Goal: Task Accomplishment & Management: Manage account settings

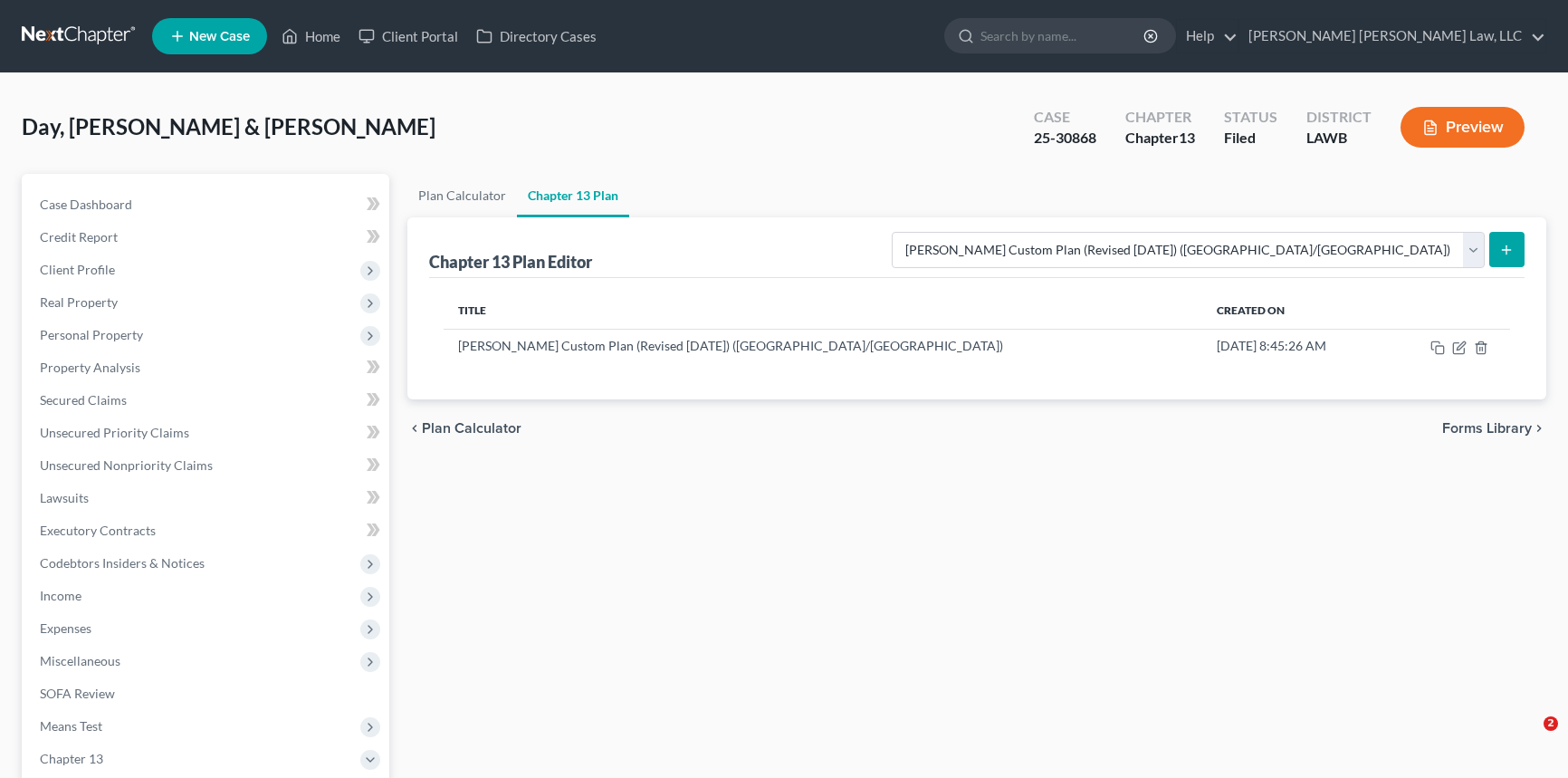
select select "1"
click at [314, 40] on link "Home" at bounding box center [310, 36] width 77 height 33
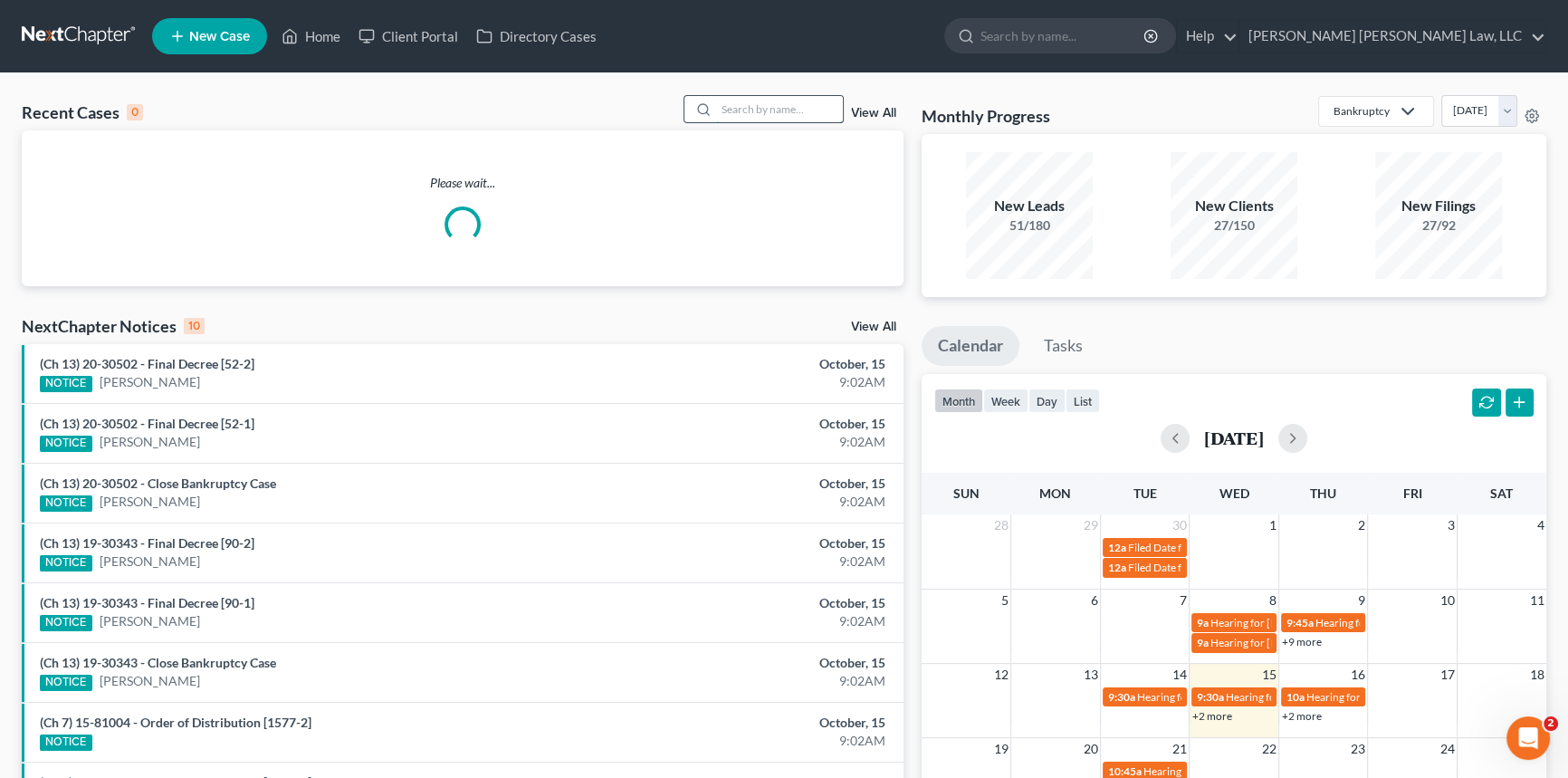
click at [734, 107] on input "search" at bounding box center [780, 109] width 127 height 26
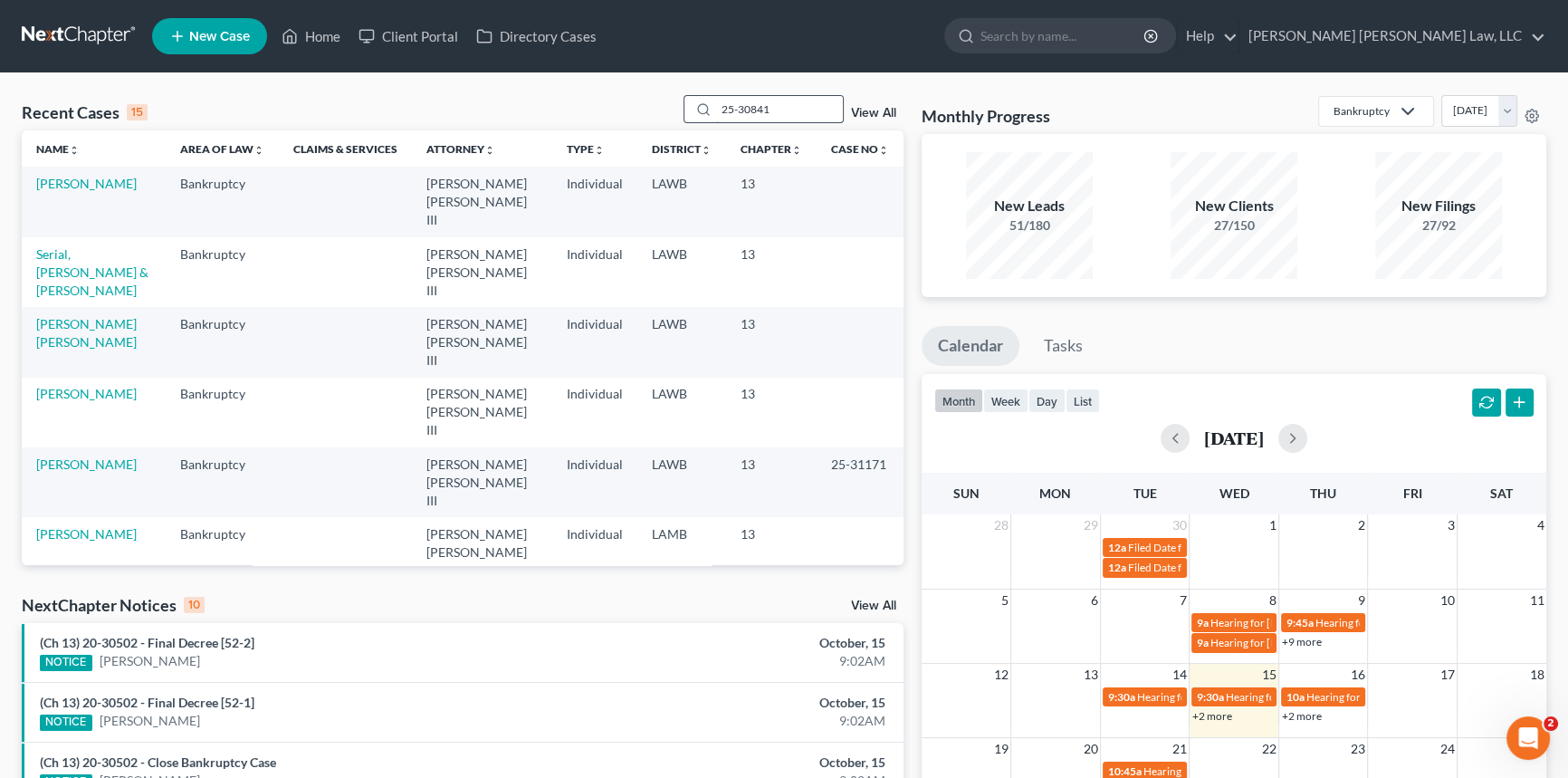
type input "25-30841"
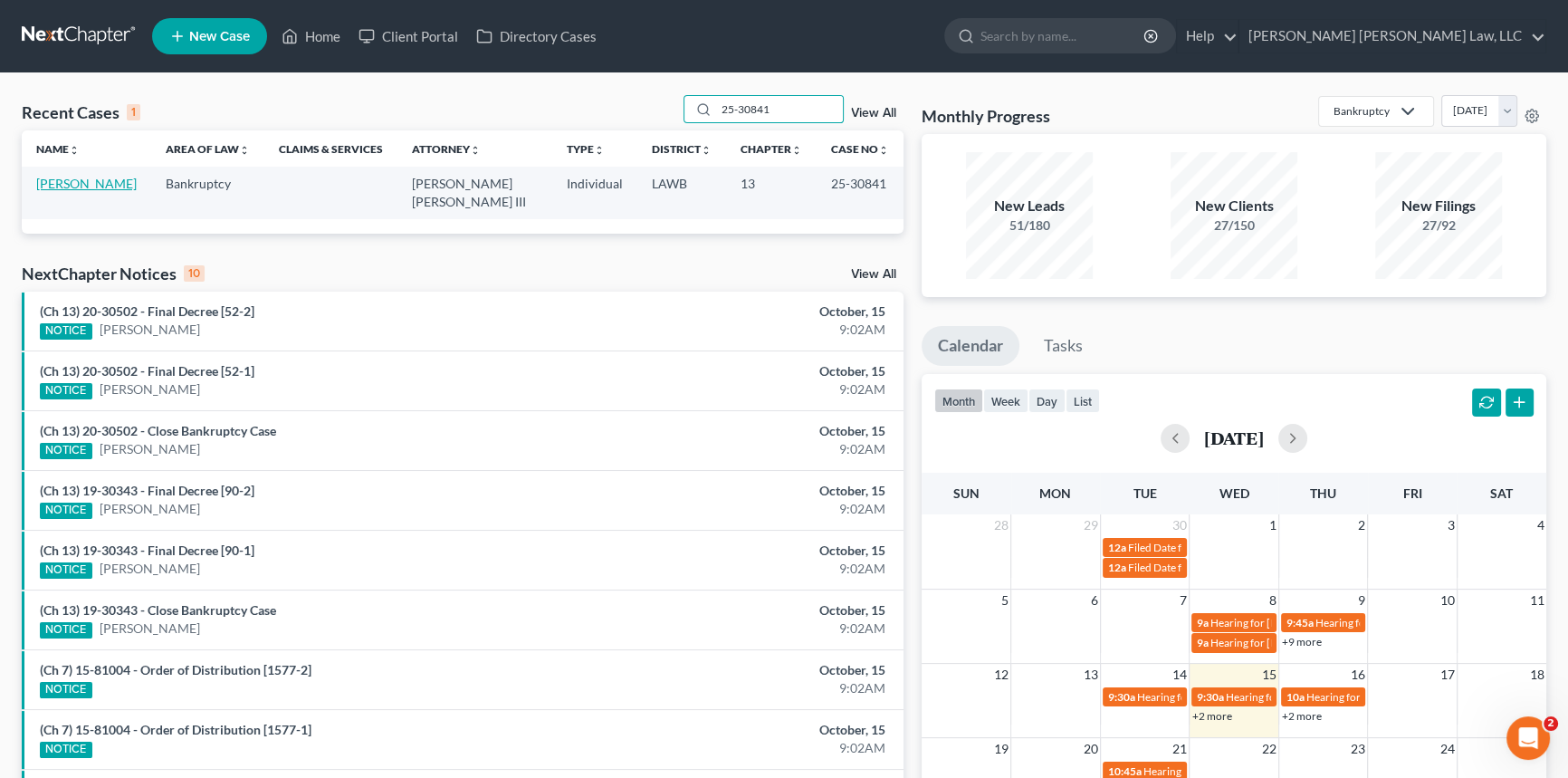
click at [68, 188] on link "[PERSON_NAME]" at bounding box center [85, 183] width 100 height 15
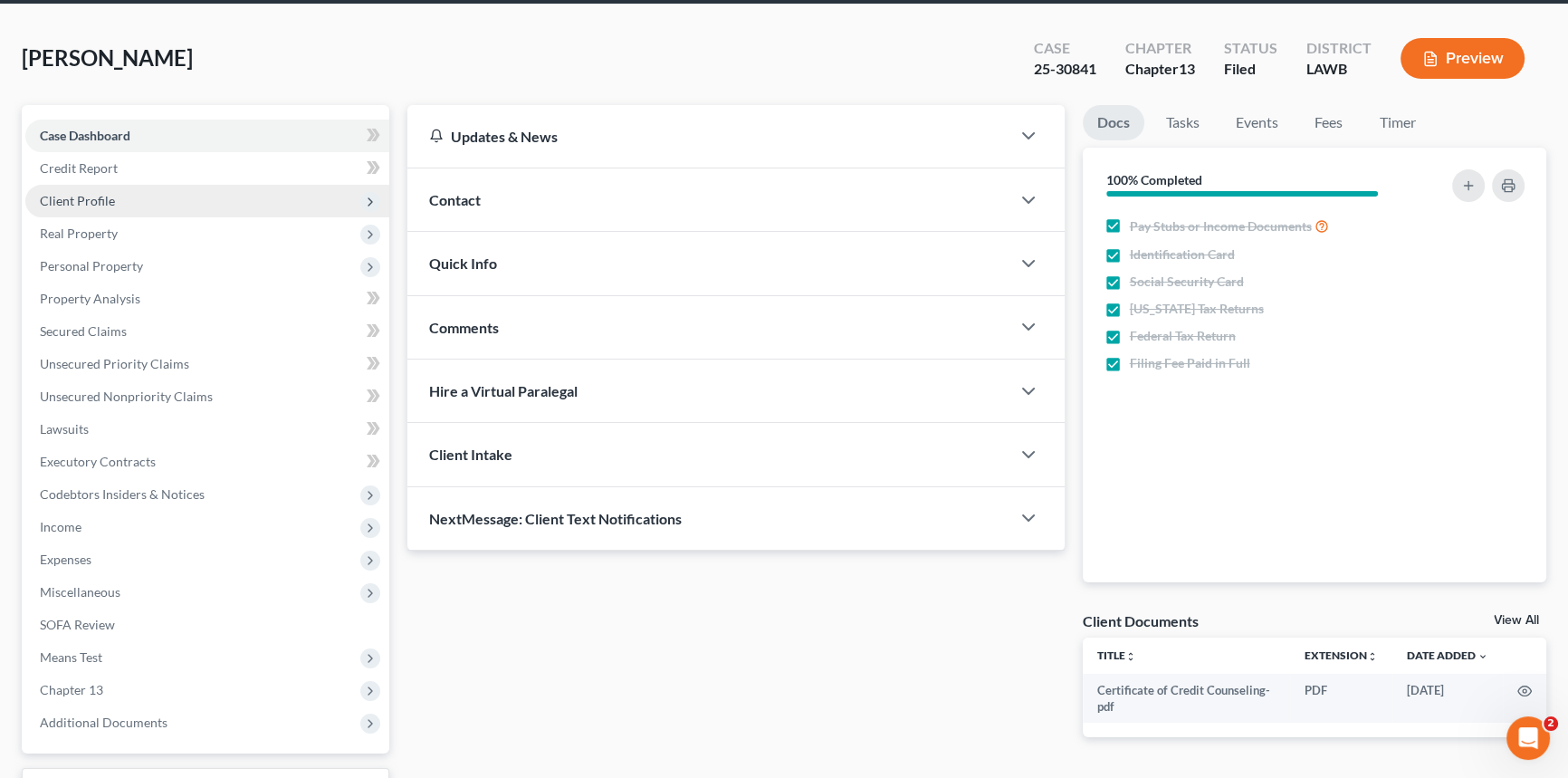
scroll to position [215, 0]
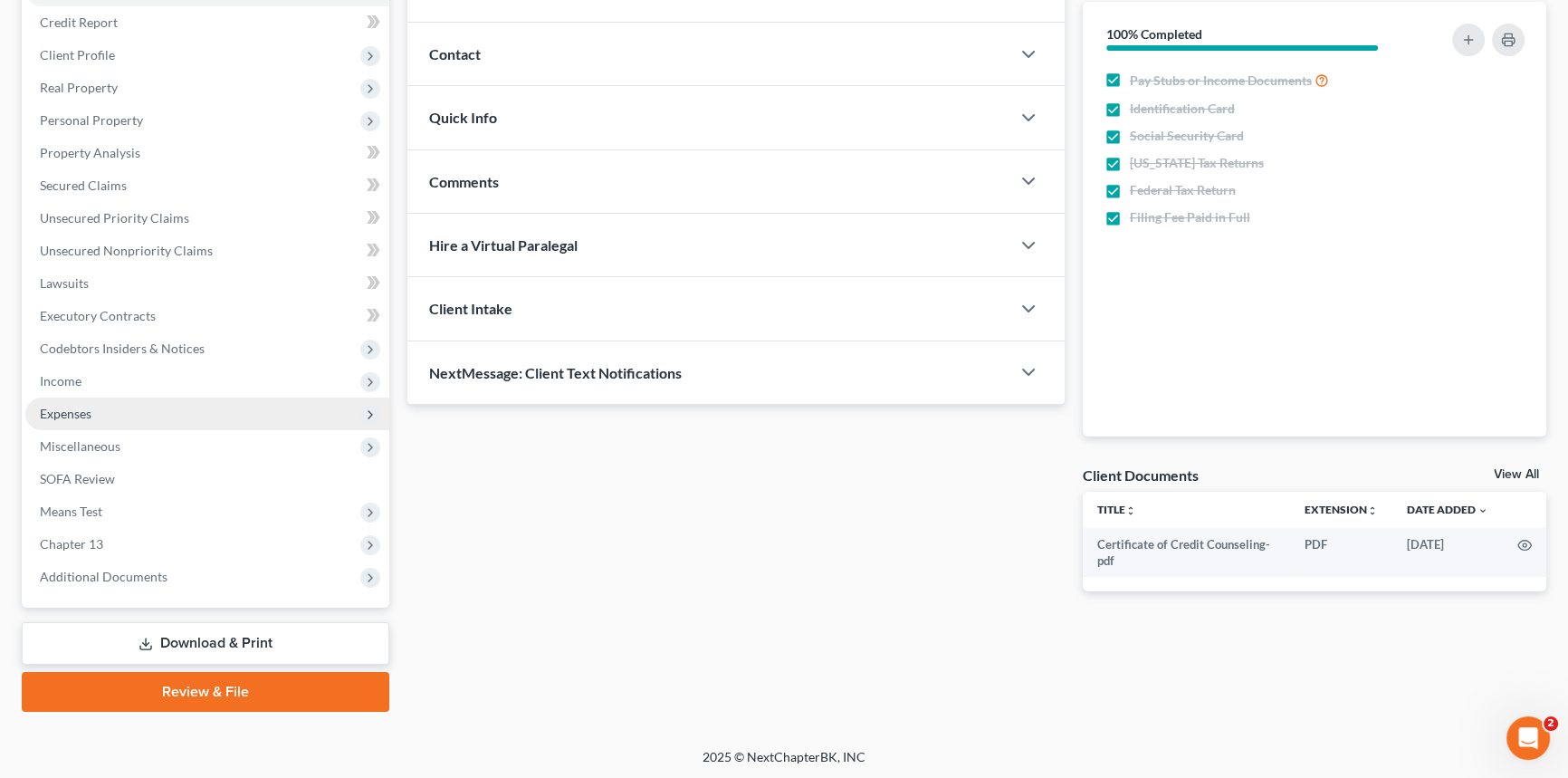
click at [116, 397] on span "Expenses" at bounding box center [208, 413] width 364 height 33
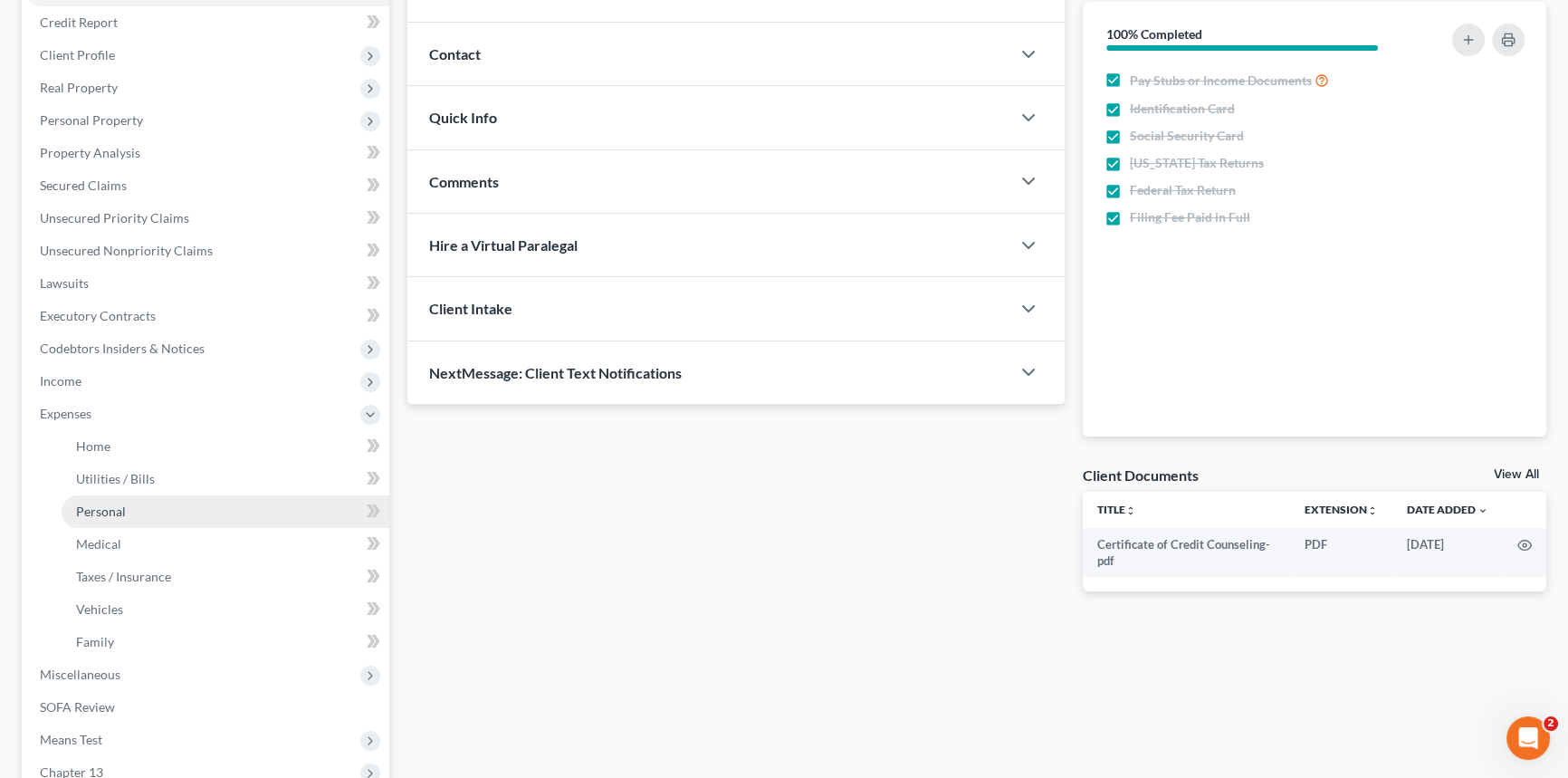
click at [133, 499] on link "Personal" at bounding box center [226, 511] width 328 height 33
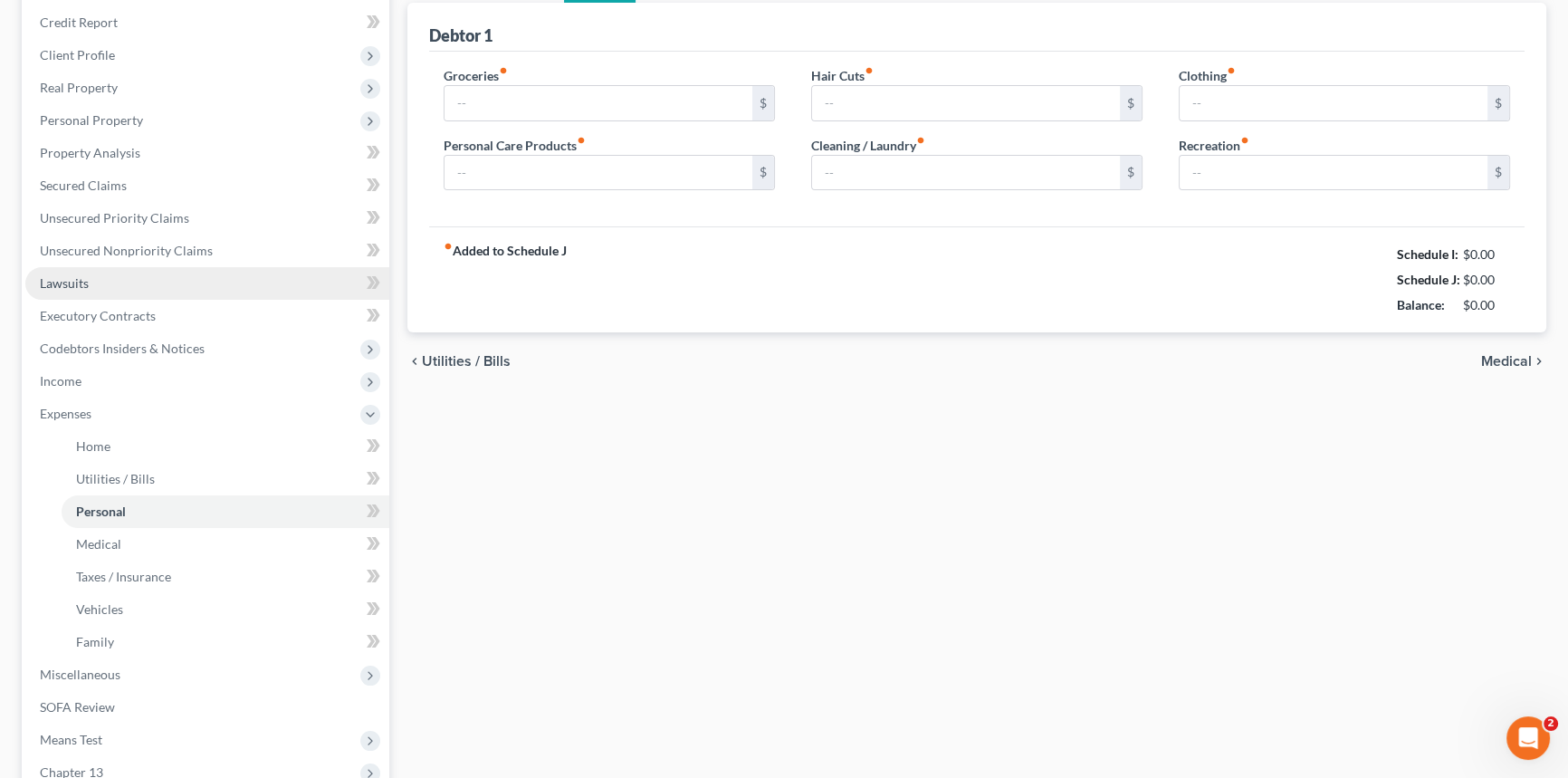
type input "497.00"
type input "154.00"
type input "50.00"
type input "45.00"
type input "93.00"
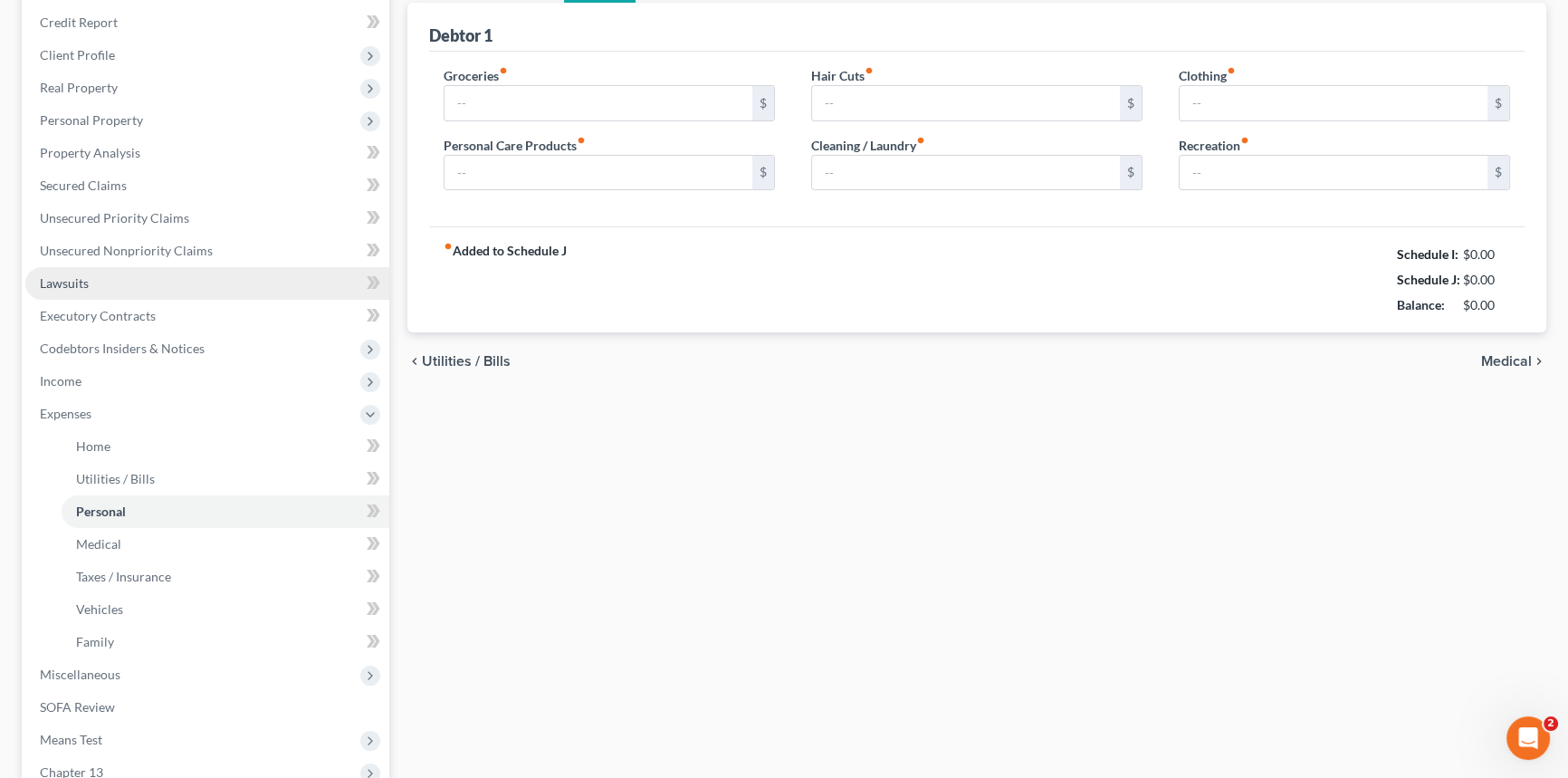
type input "0.00"
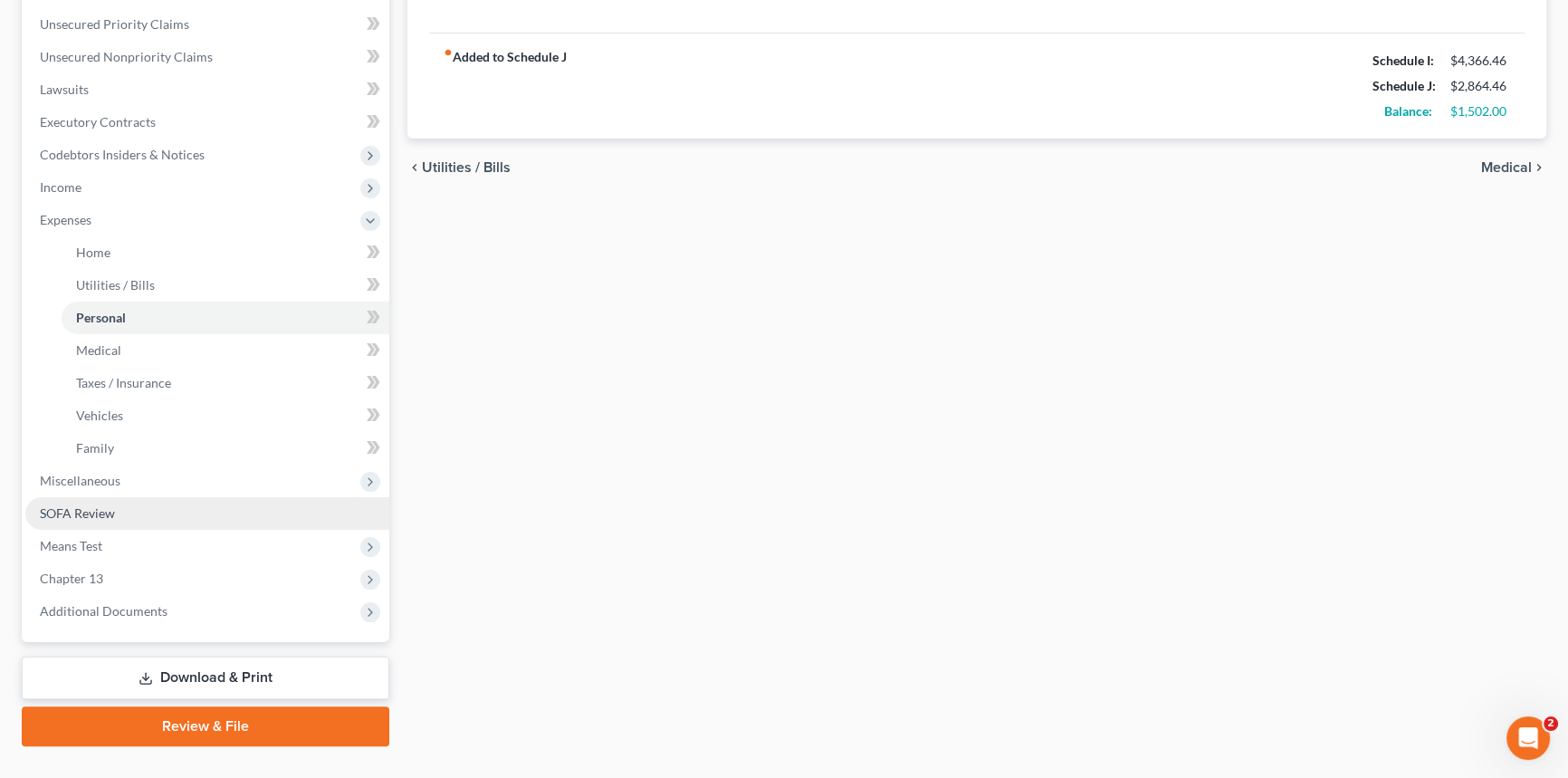
scroll to position [444, 0]
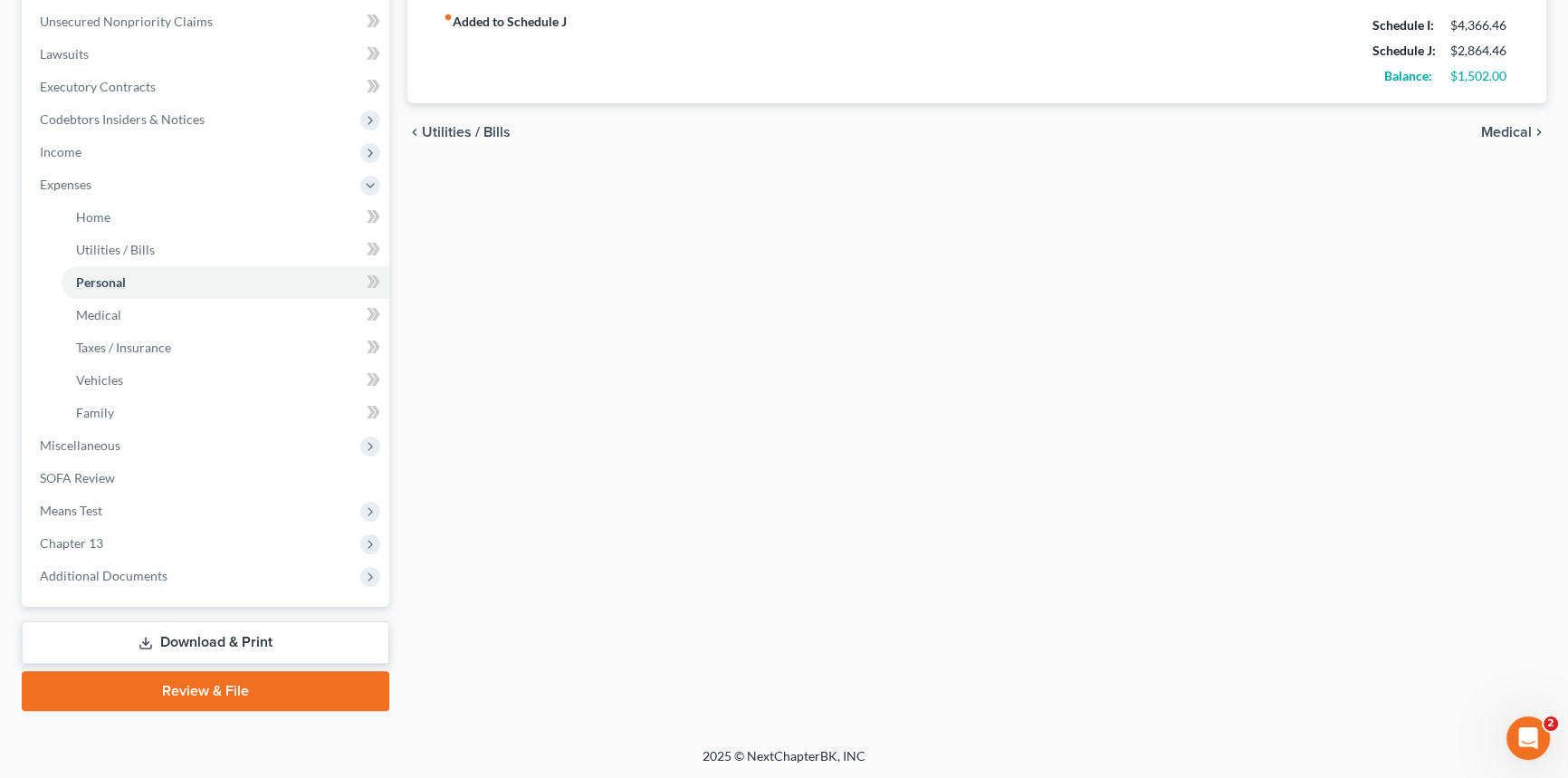
click at [308, 630] on link "Download & Print" at bounding box center [206, 642] width 368 height 43
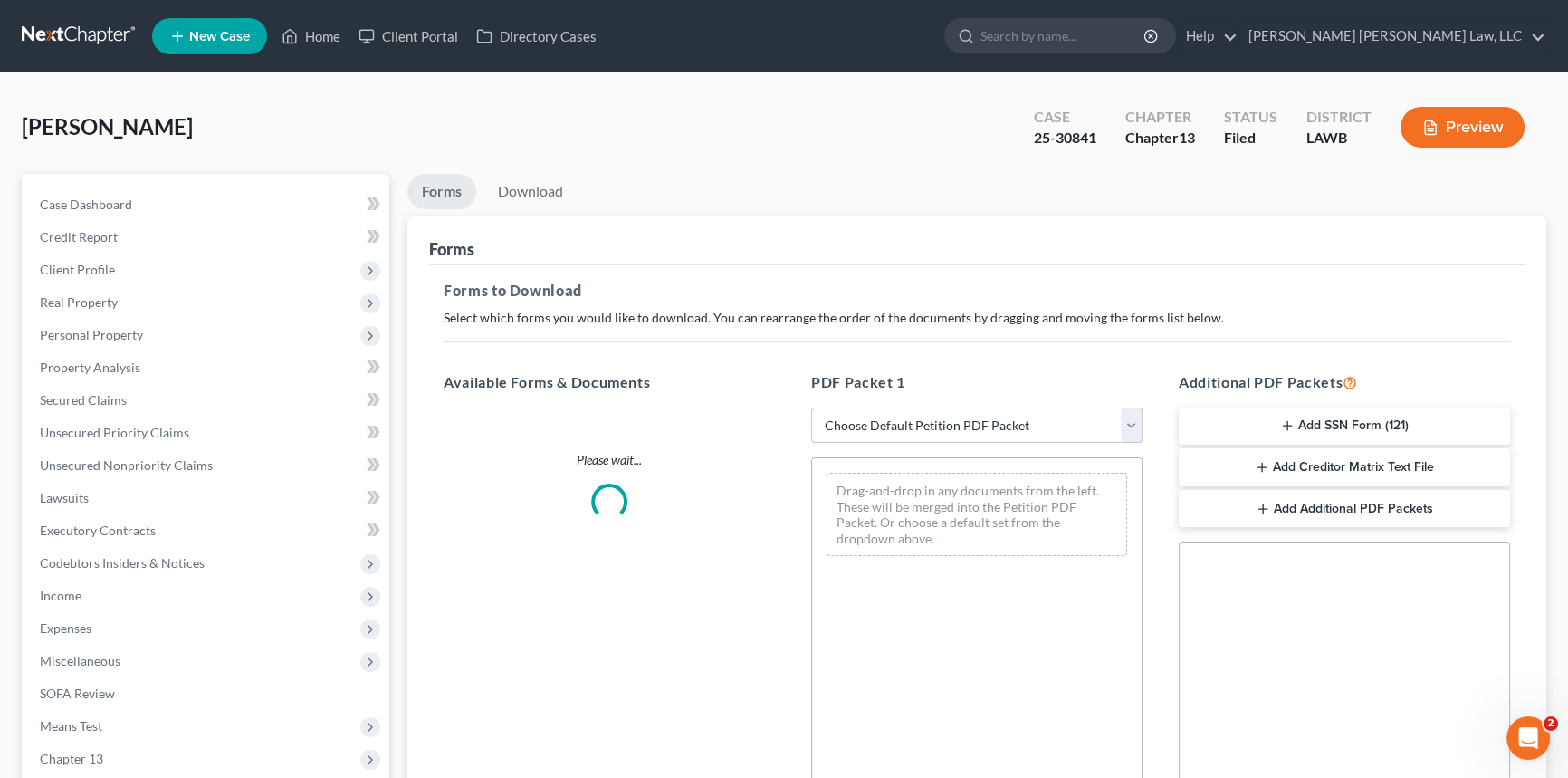
click at [893, 422] on select "Choose Default Petition PDF Packet Complete Bankruptcy Petition (all forms and …" at bounding box center [977, 425] width 332 height 36
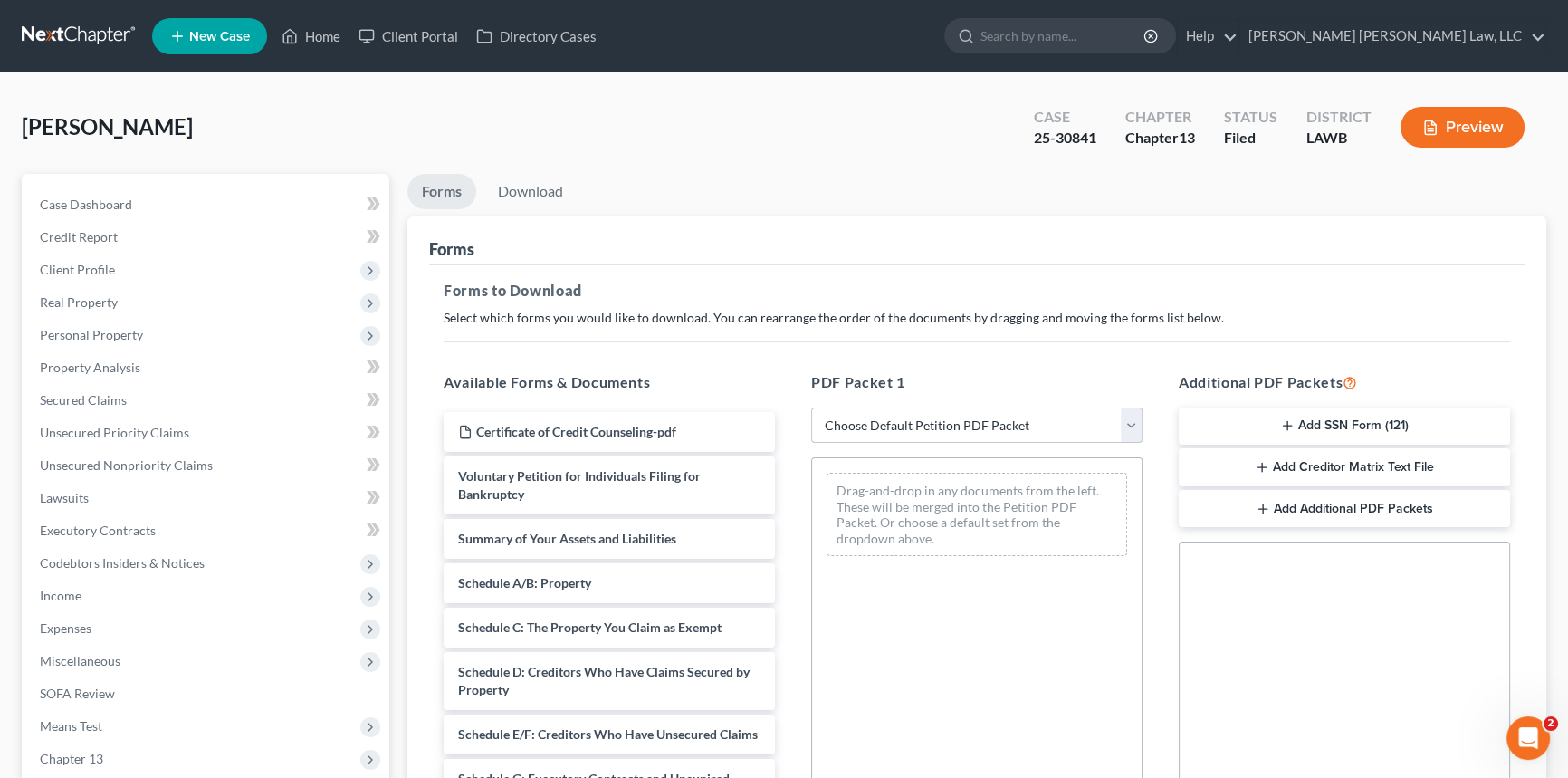
select select "2"
click at [811, 407] on select "Choose Default Petition PDF Packet Complete Bankruptcy Petition (all forms and …" at bounding box center [977, 425] width 332 height 36
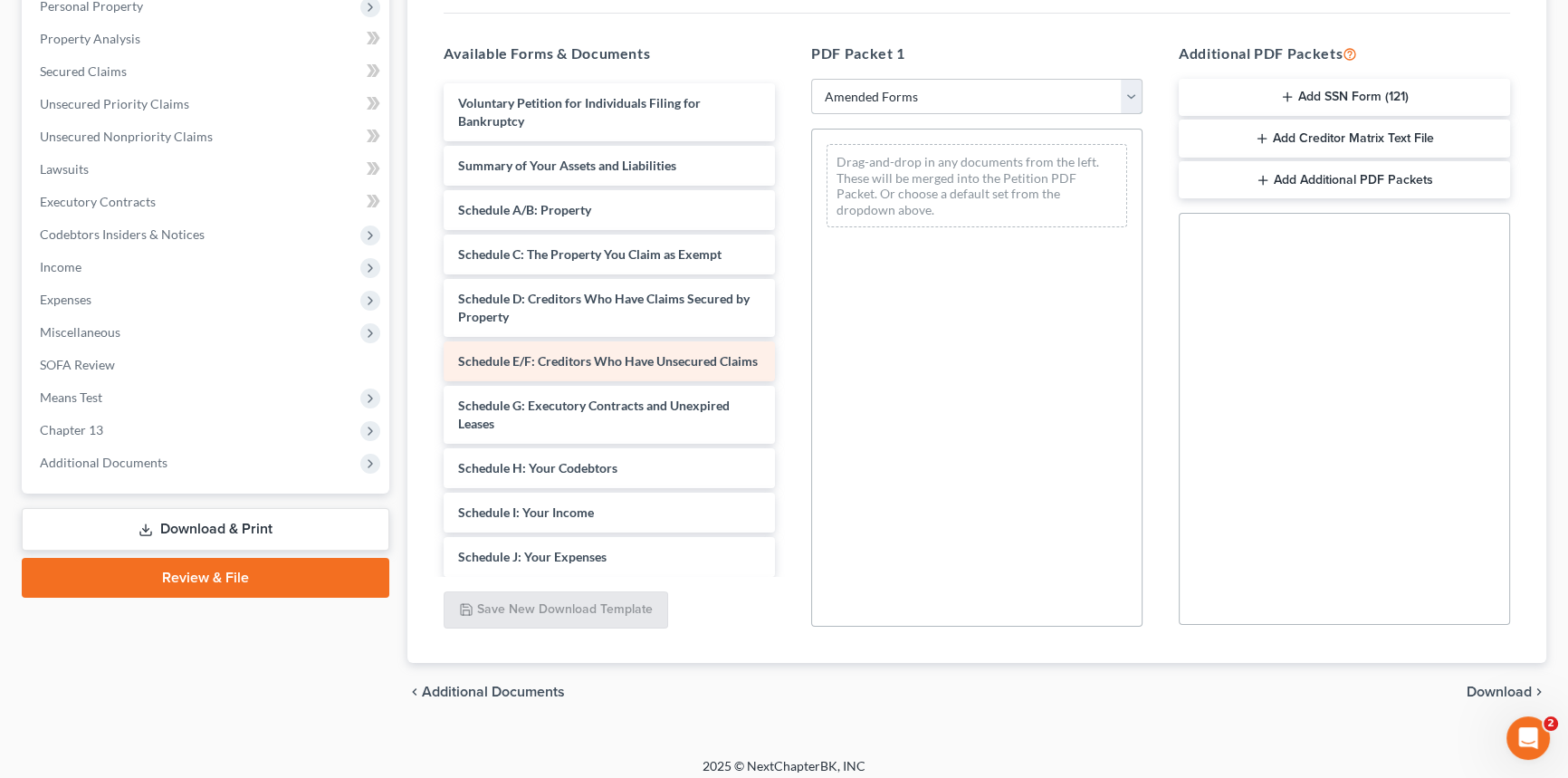
scroll to position [329, 0]
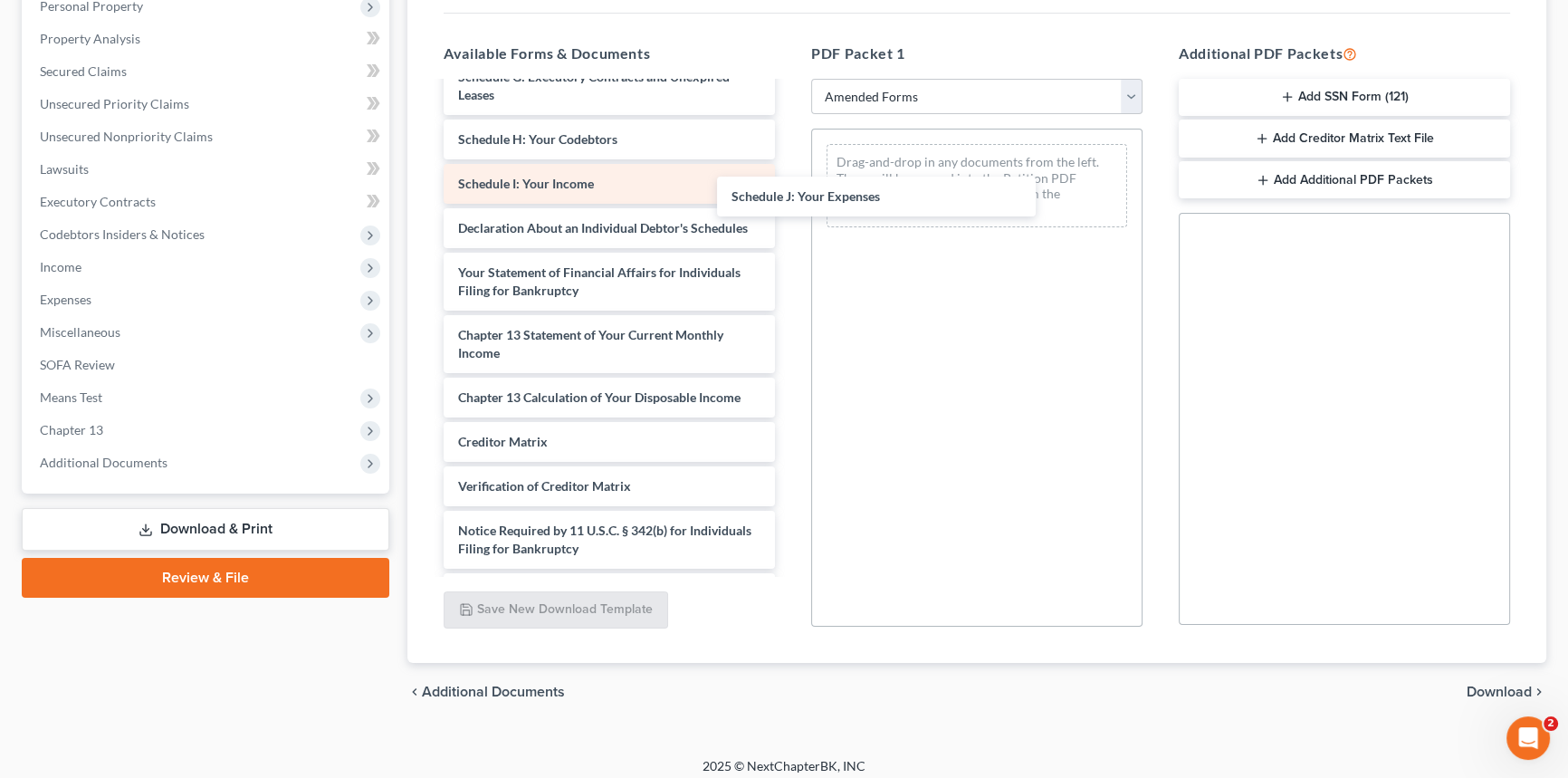
drag, startPoint x: 558, startPoint y: 233, endPoint x: 625, endPoint y: 218, distance: 68.7
click at [790, 187] on div "Schedule J: Your Expenses Voluntary Petition for Individuals Filing for Bankrup…" at bounding box center [609, 184] width 361 height 858
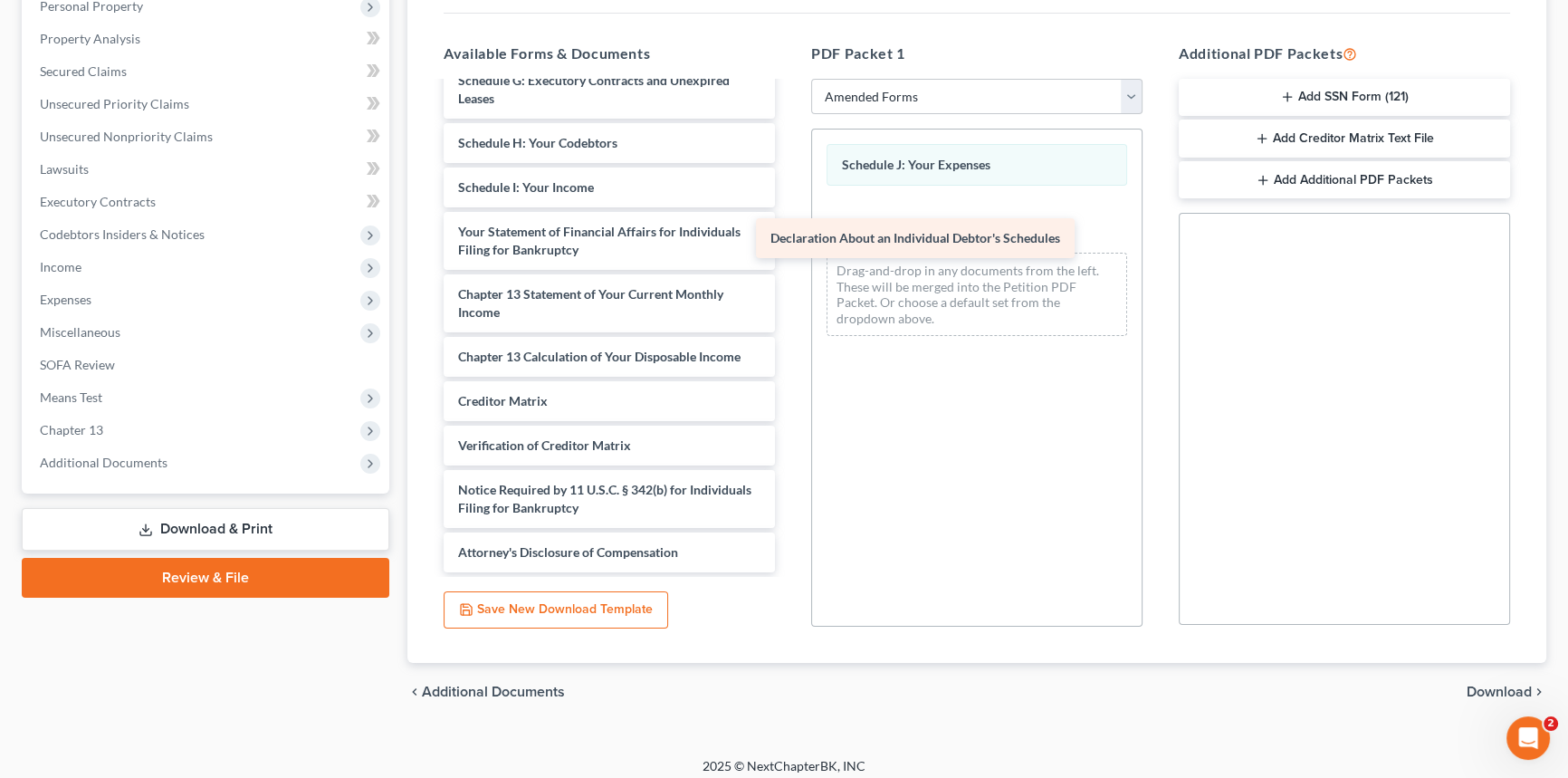
drag, startPoint x: 648, startPoint y: 237, endPoint x: 960, endPoint y: 233, distance: 312.0
click at [790, 233] on div "Declaration About an Individual Debtor's Schedules Voluntary Petition for Indiv…" at bounding box center [609, 165] width 361 height 814
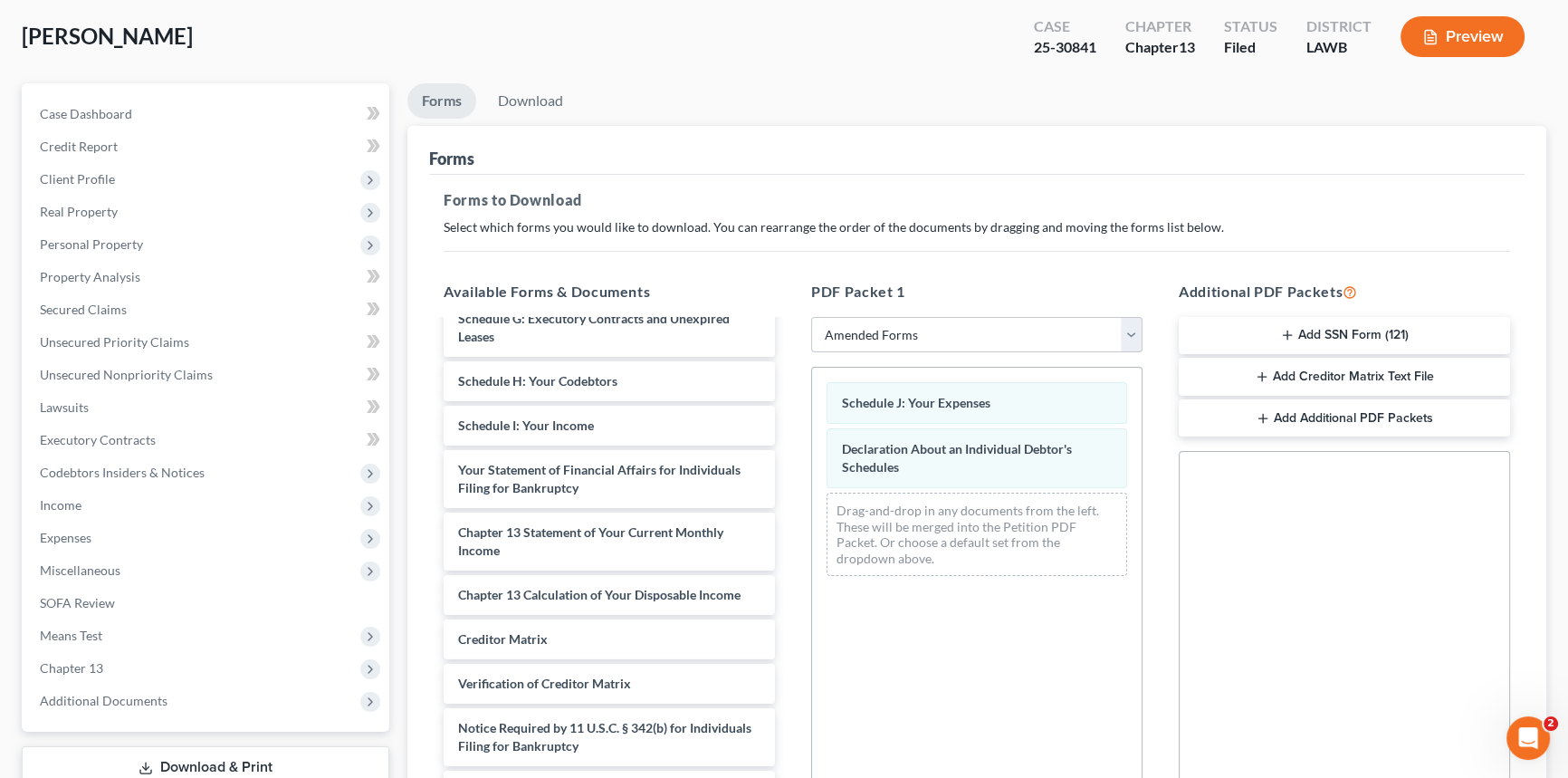
scroll to position [0, 0]
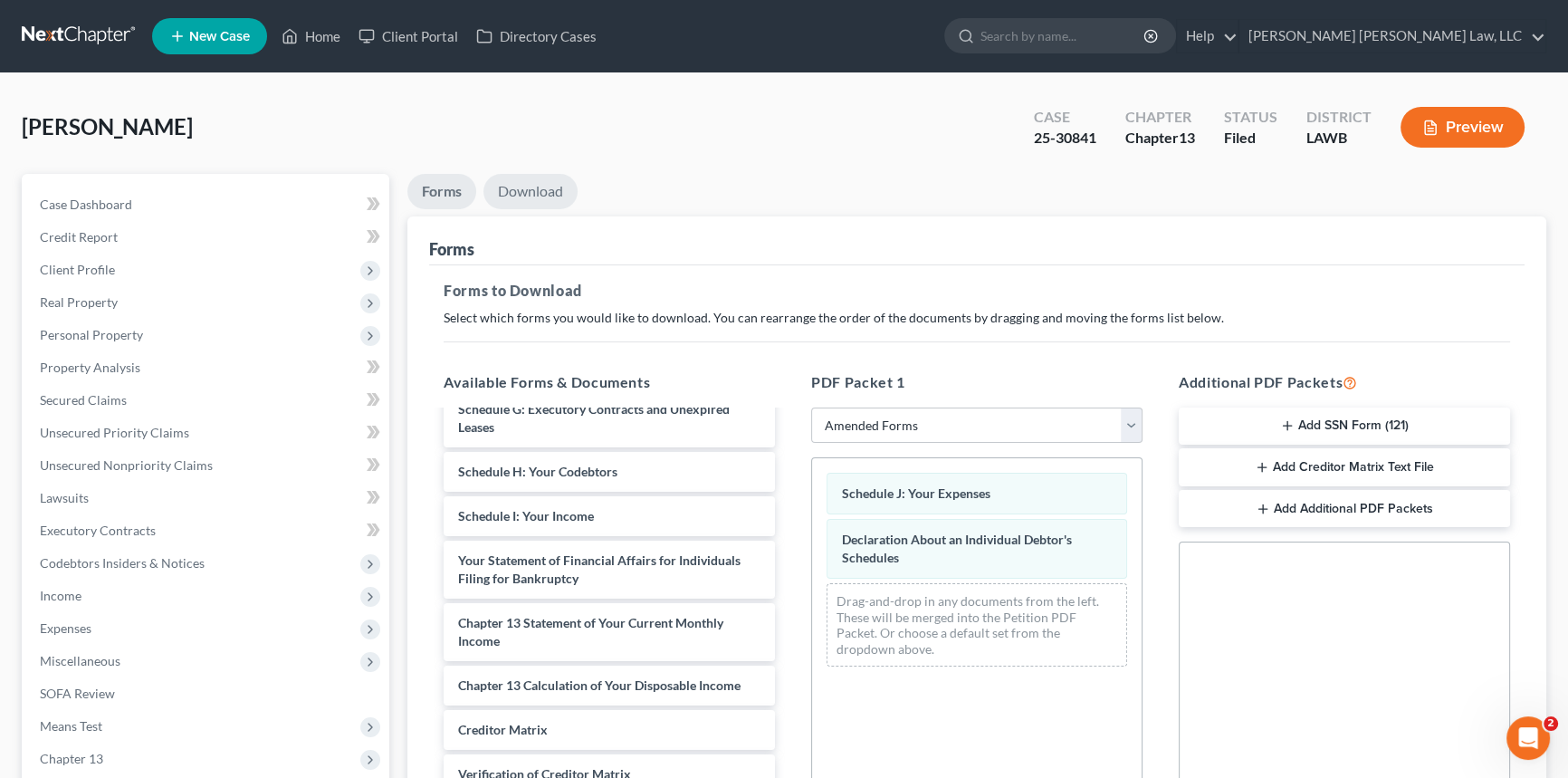
click at [569, 196] on link "Download" at bounding box center [531, 192] width 94 height 36
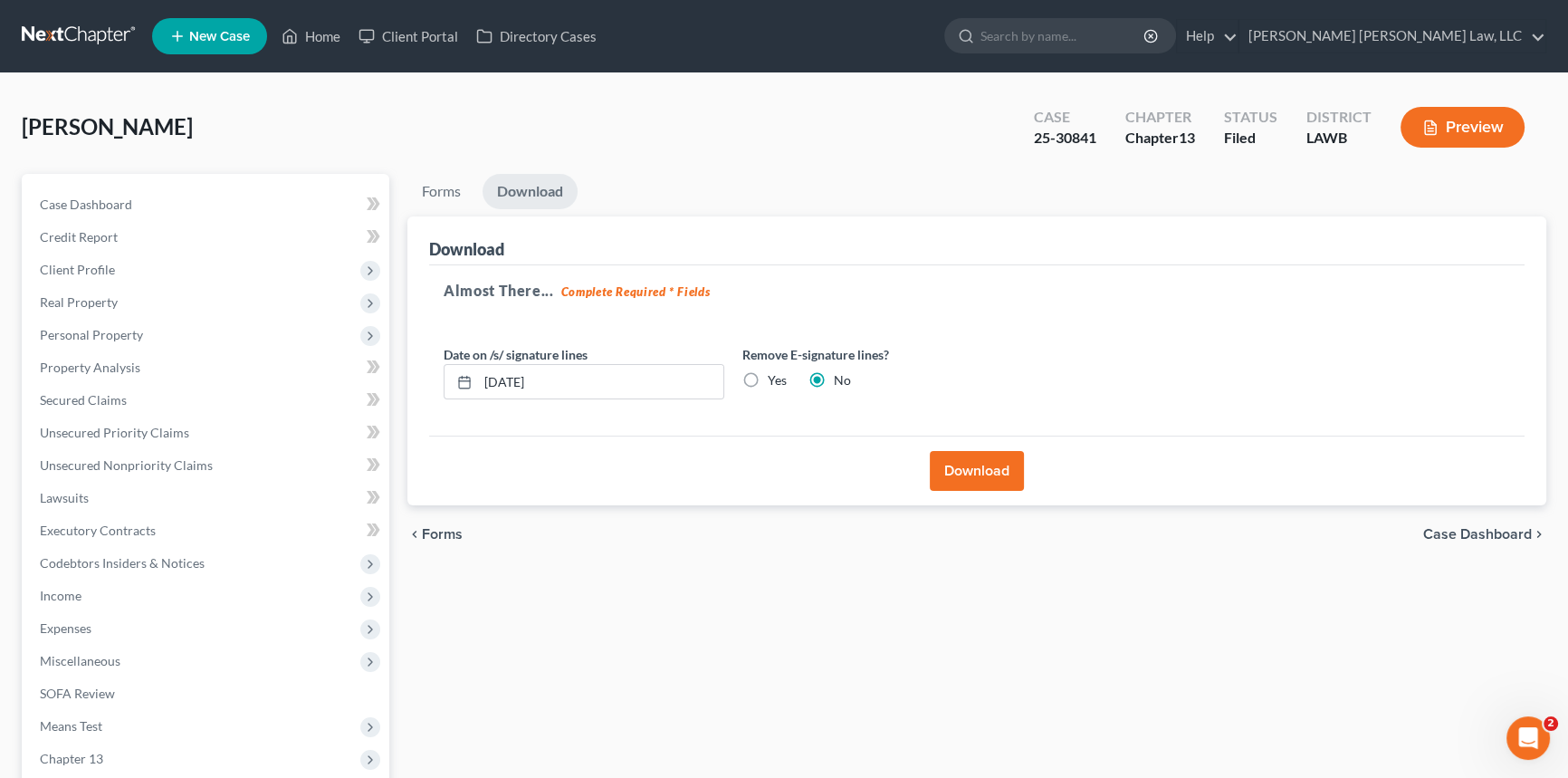
click at [981, 480] on button "Download" at bounding box center [977, 471] width 94 height 40
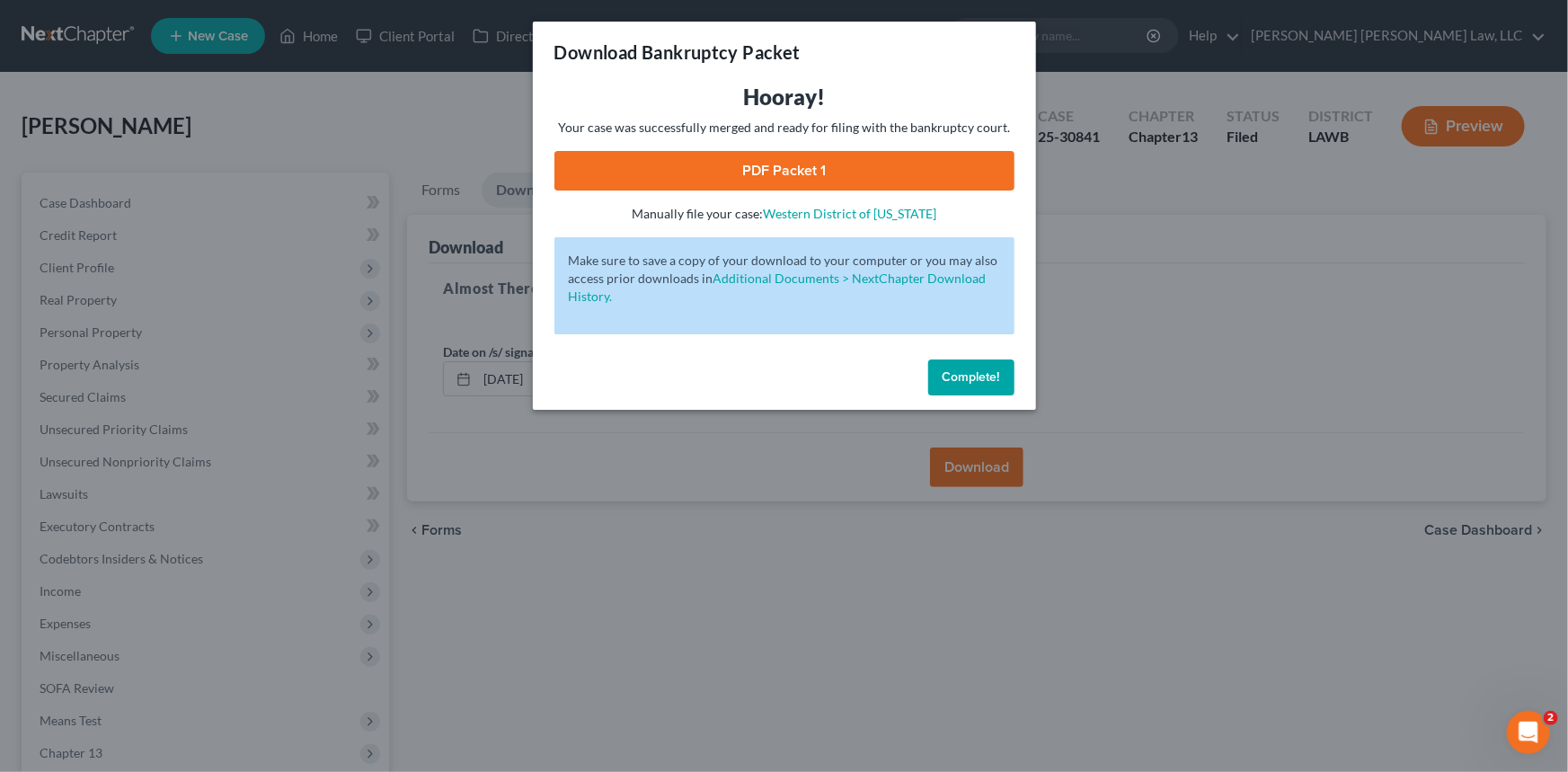
click at [892, 159] on link "PDF Packet 1" at bounding box center [784, 171] width 461 height 39
click at [963, 375] on span "Complete!" at bounding box center [971, 377] width 57 height 15
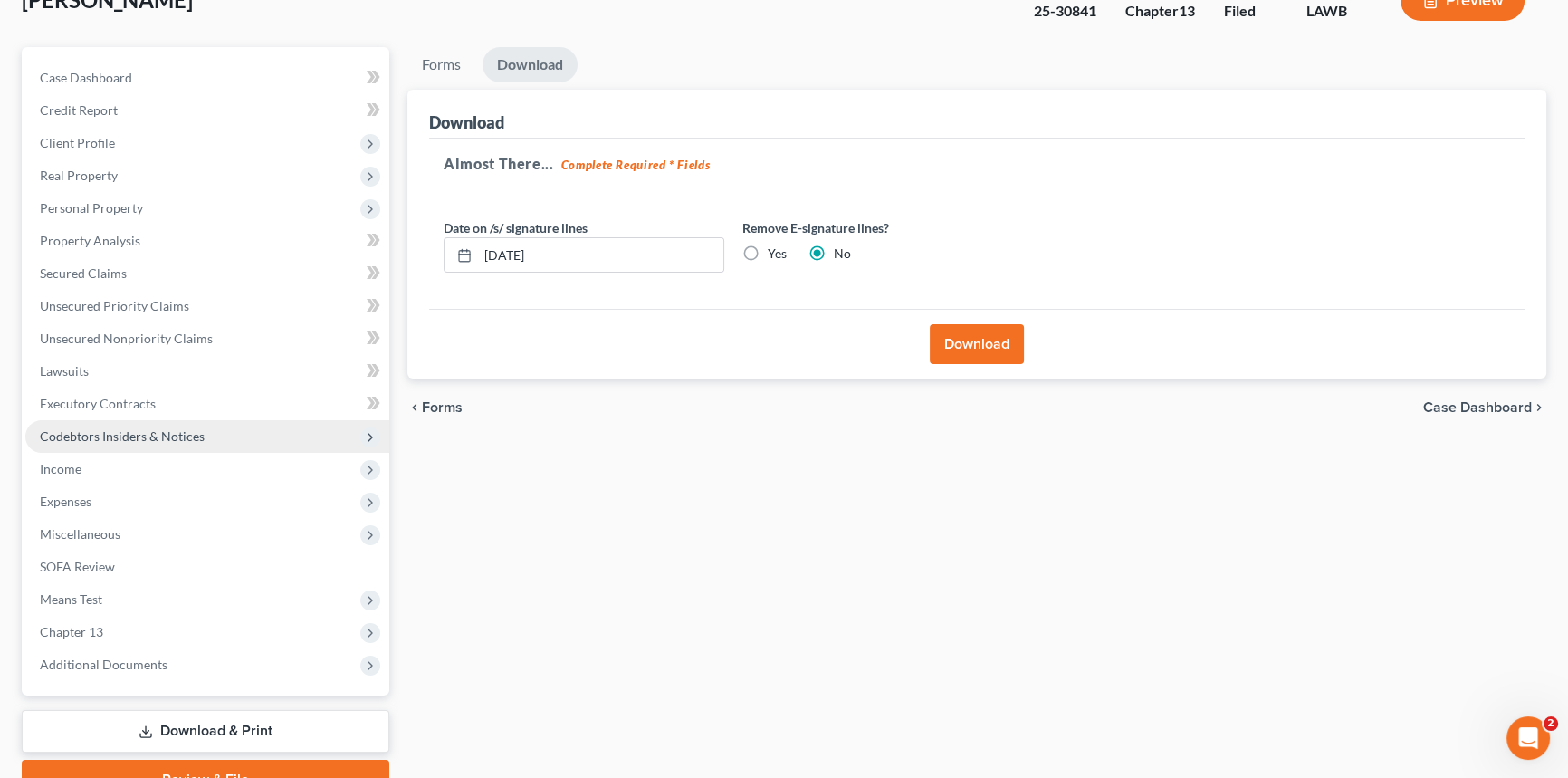
scroll to position [215, 0]
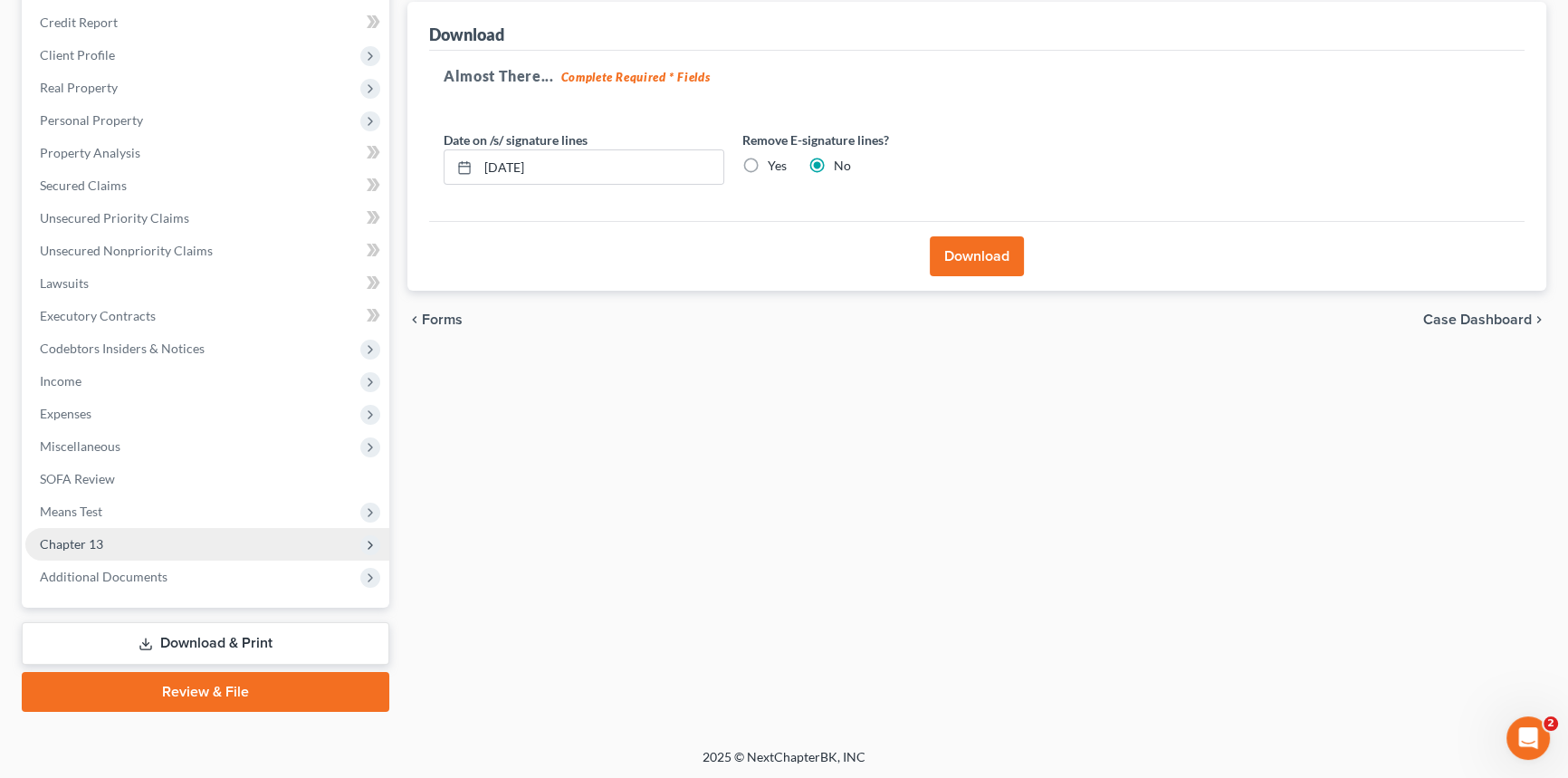
click at [153, 542] on span "Chapter 13" at bounding box center [208, 544] width 364 height 33
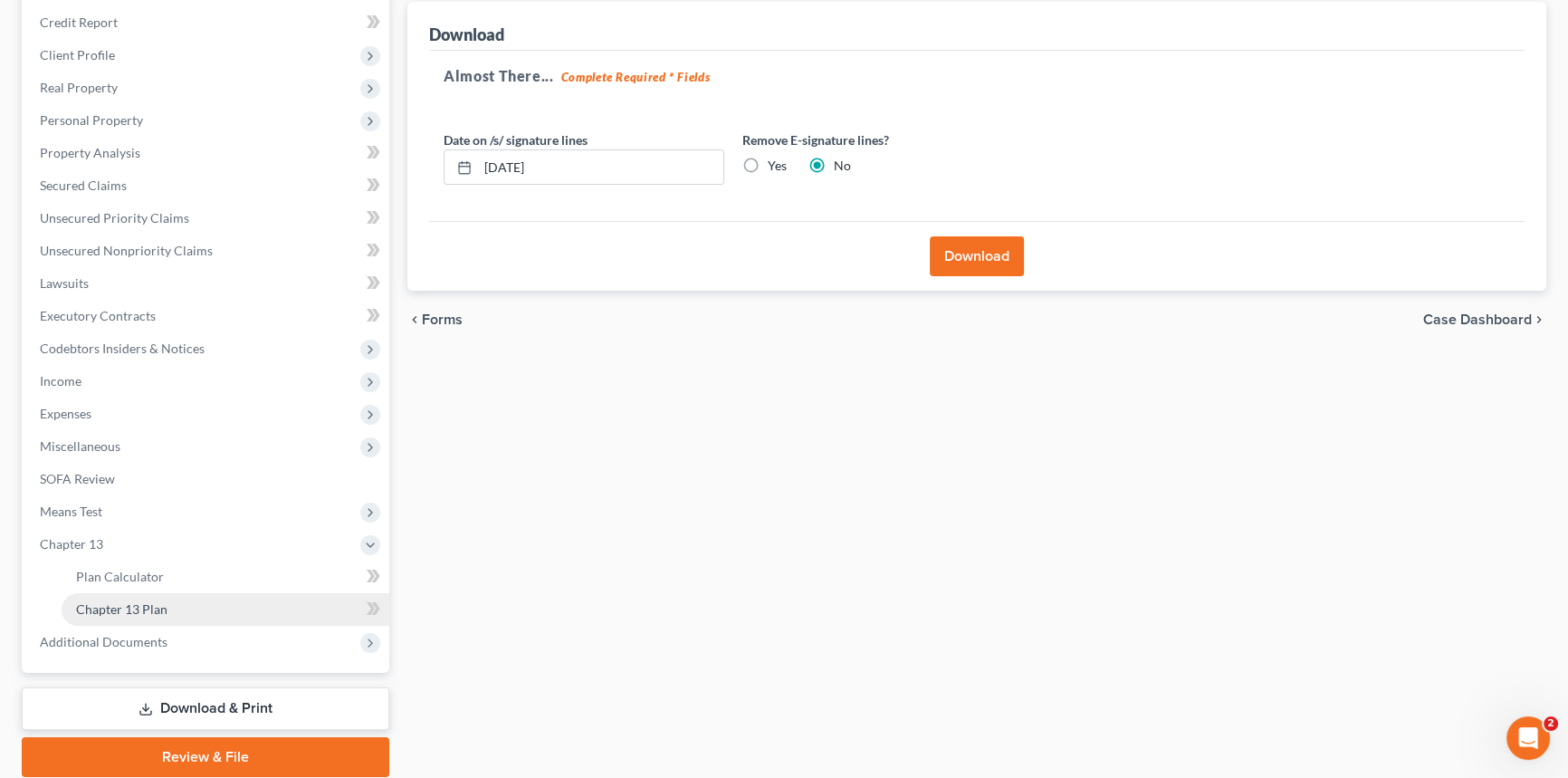
click at [197, 597] on link "Chapter 13 Plan" at bounding box center [226, 609] width 328 height 33
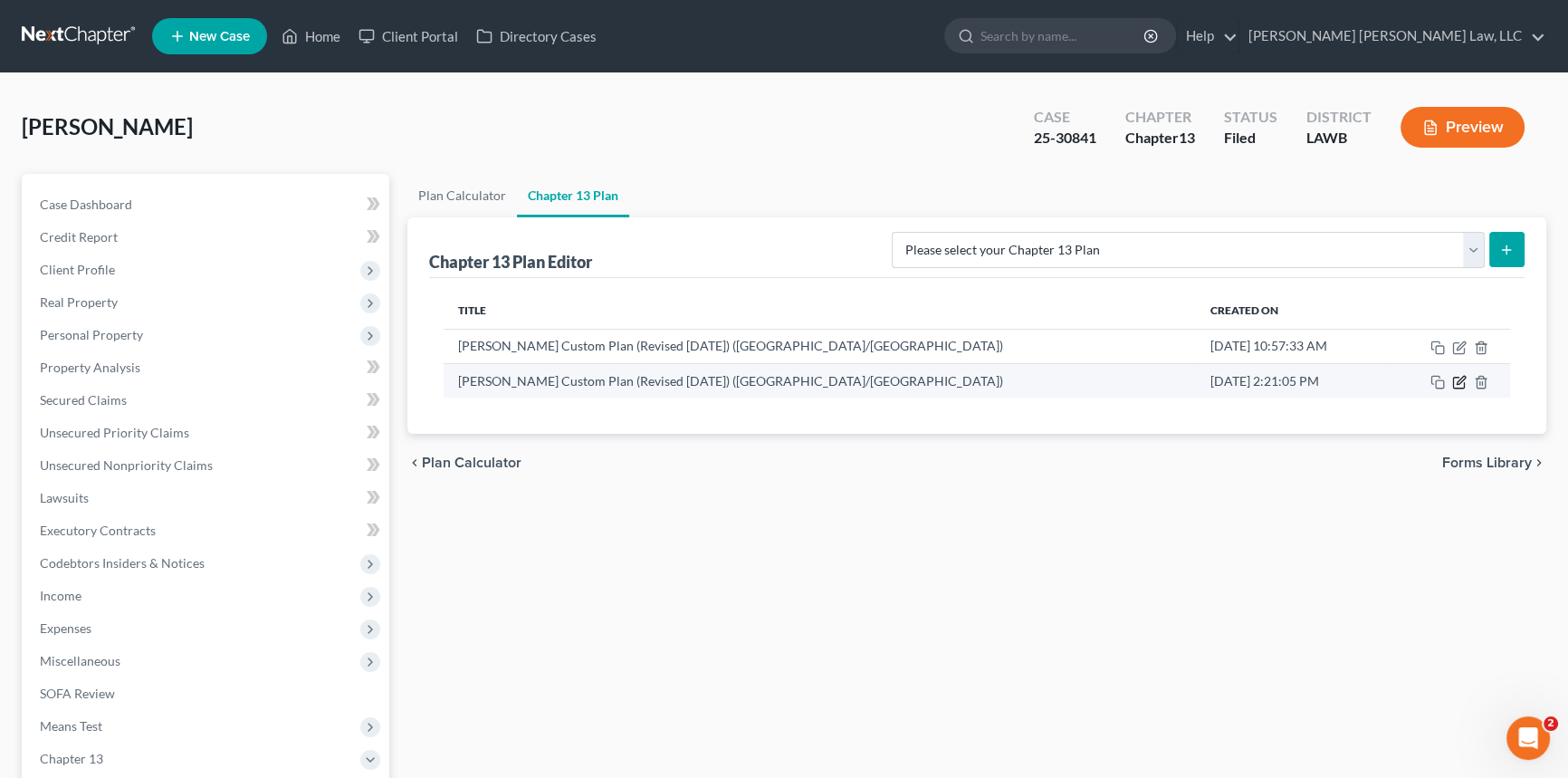
click at [1462, 383] on icon "button" at bounding box center [1460, 382] width 15 height 15
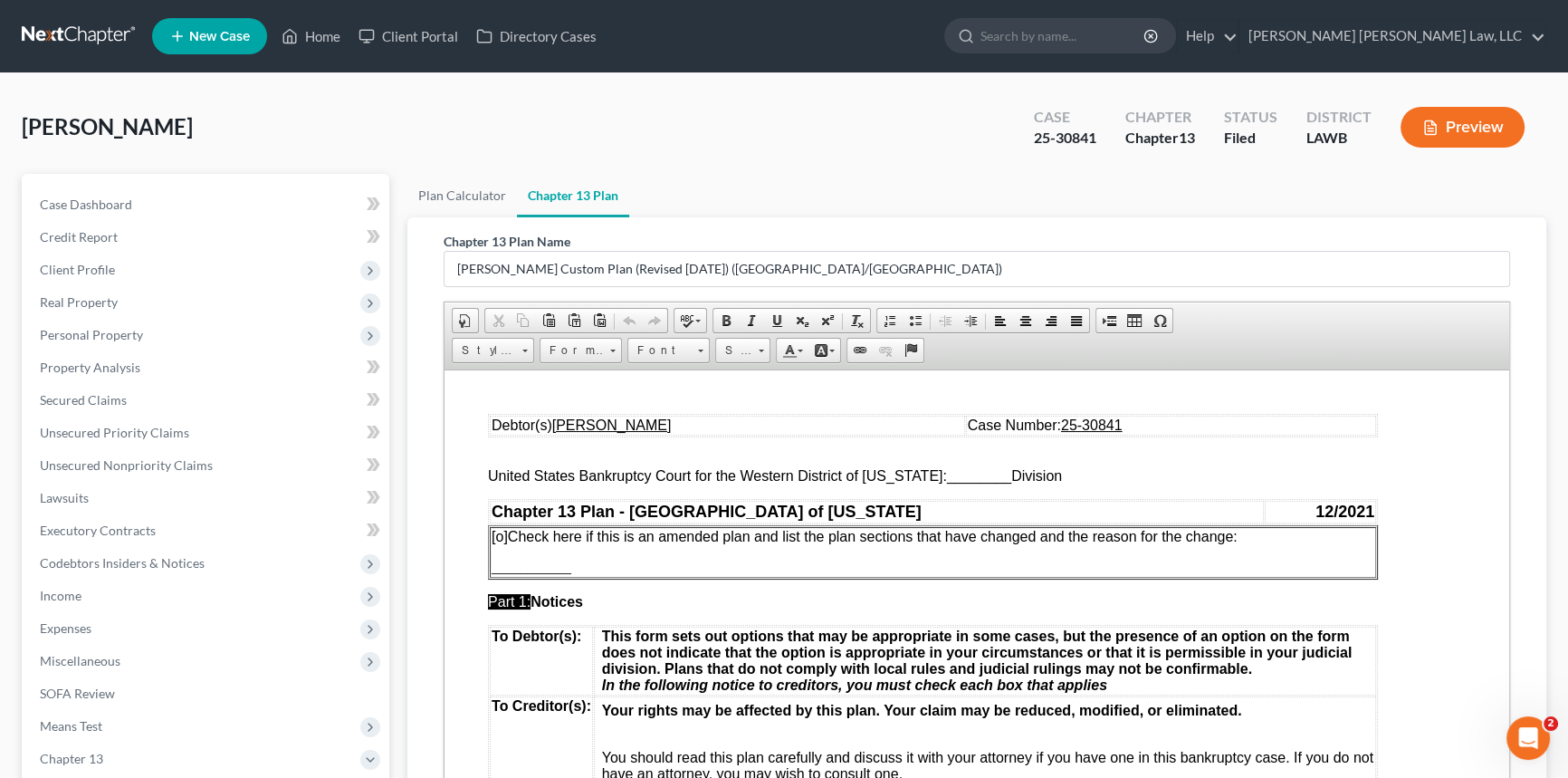
click at [500, 537] on span "[o]" at bounding box center [500, 535] width 16 height 15
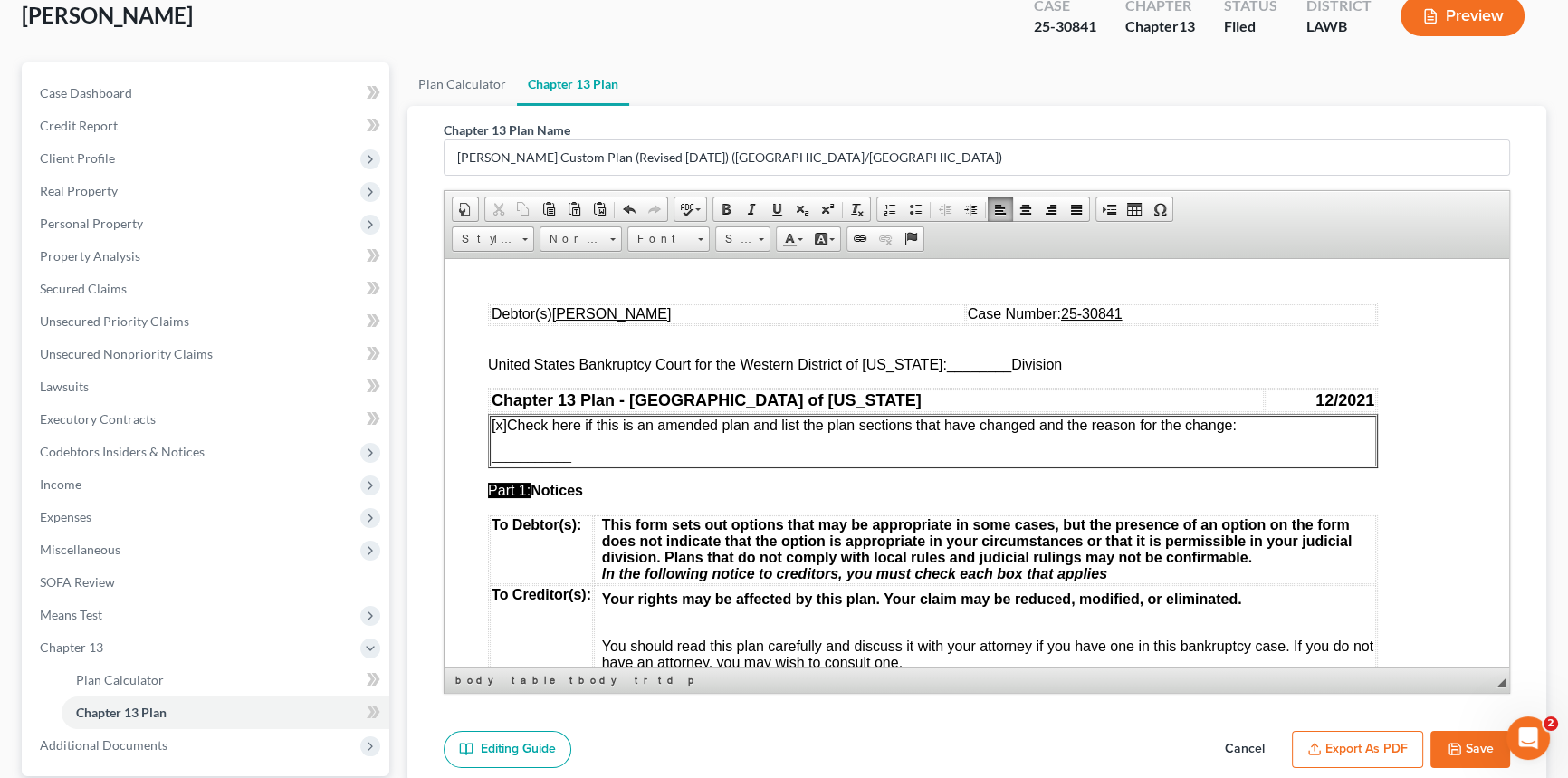
scroll to position [280, 0]
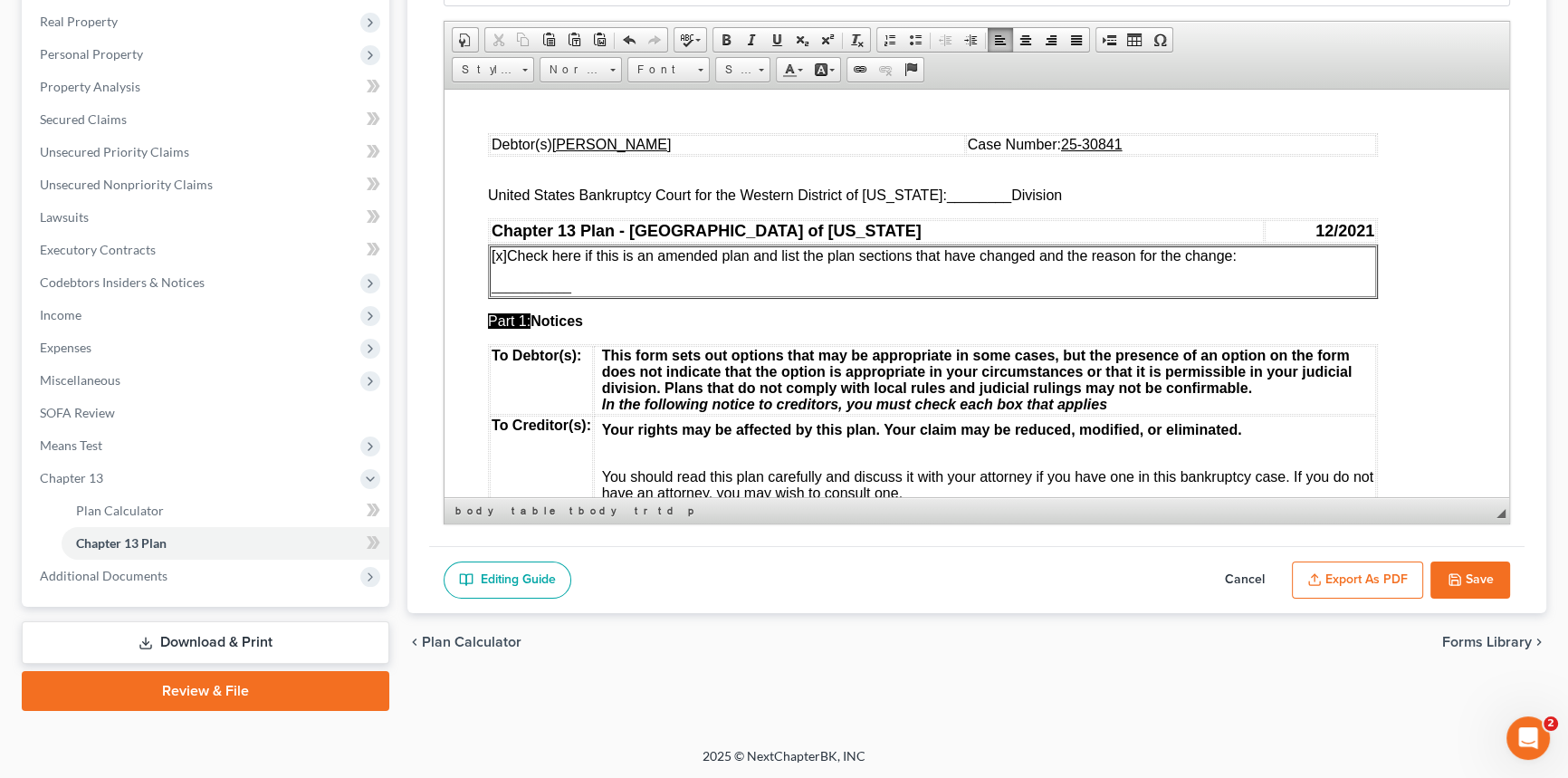
click at [1260, 575] on button "Cancel" at bounding box center [1245, 580] width 79 height 38
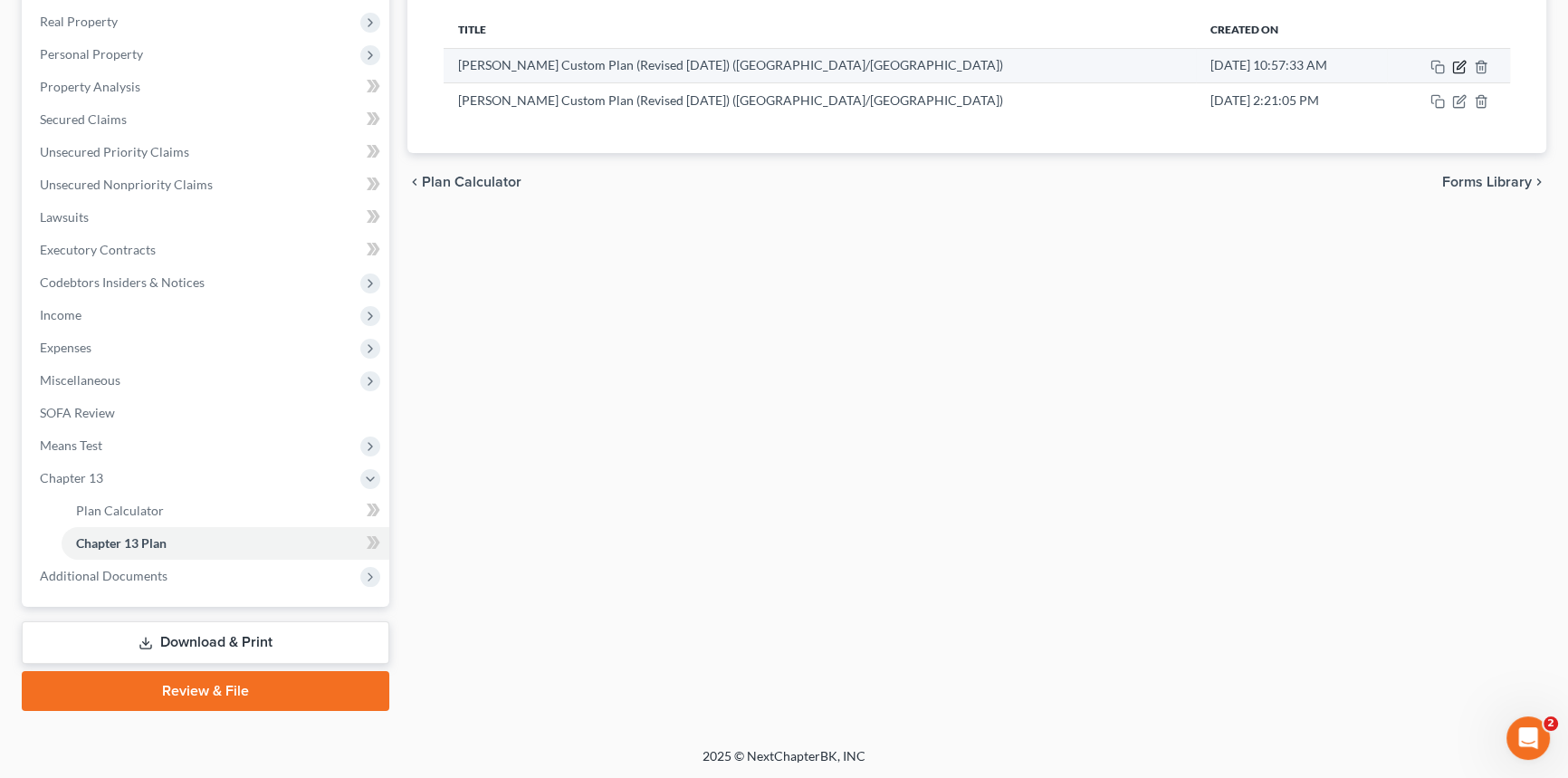
click at [1462, 62] on icon "button" at bounding box center [1461, 65] width 8 height 8
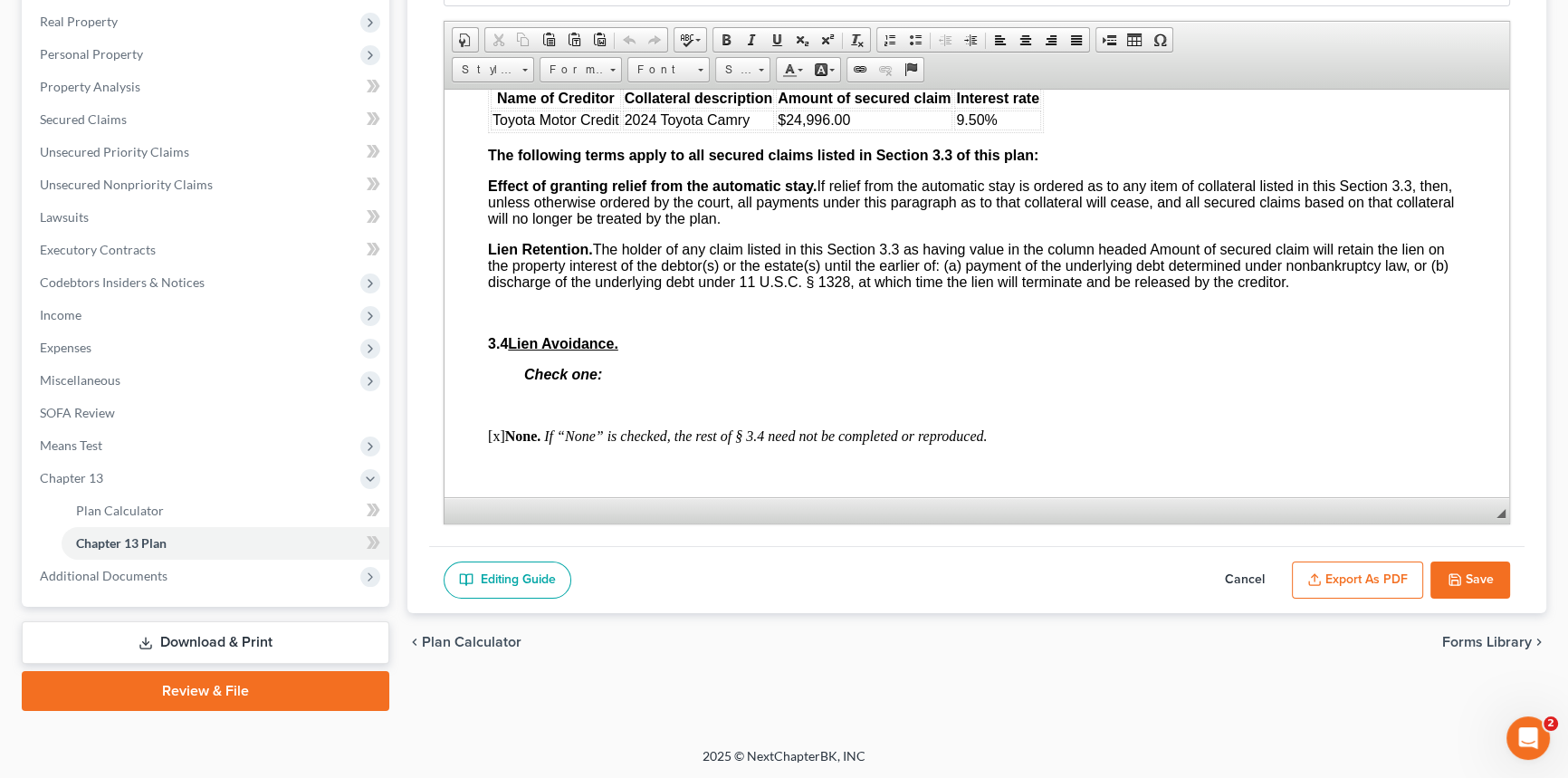
scroll to position [2717, 0]
drag, startPoint x: 793, startPoint y: 216, endPoint x: 856, endPoint y: 219, distance: 63.1
click at [856, 128] on td "$24,996.00" at bounding box center [864, 118] width 177 height 20
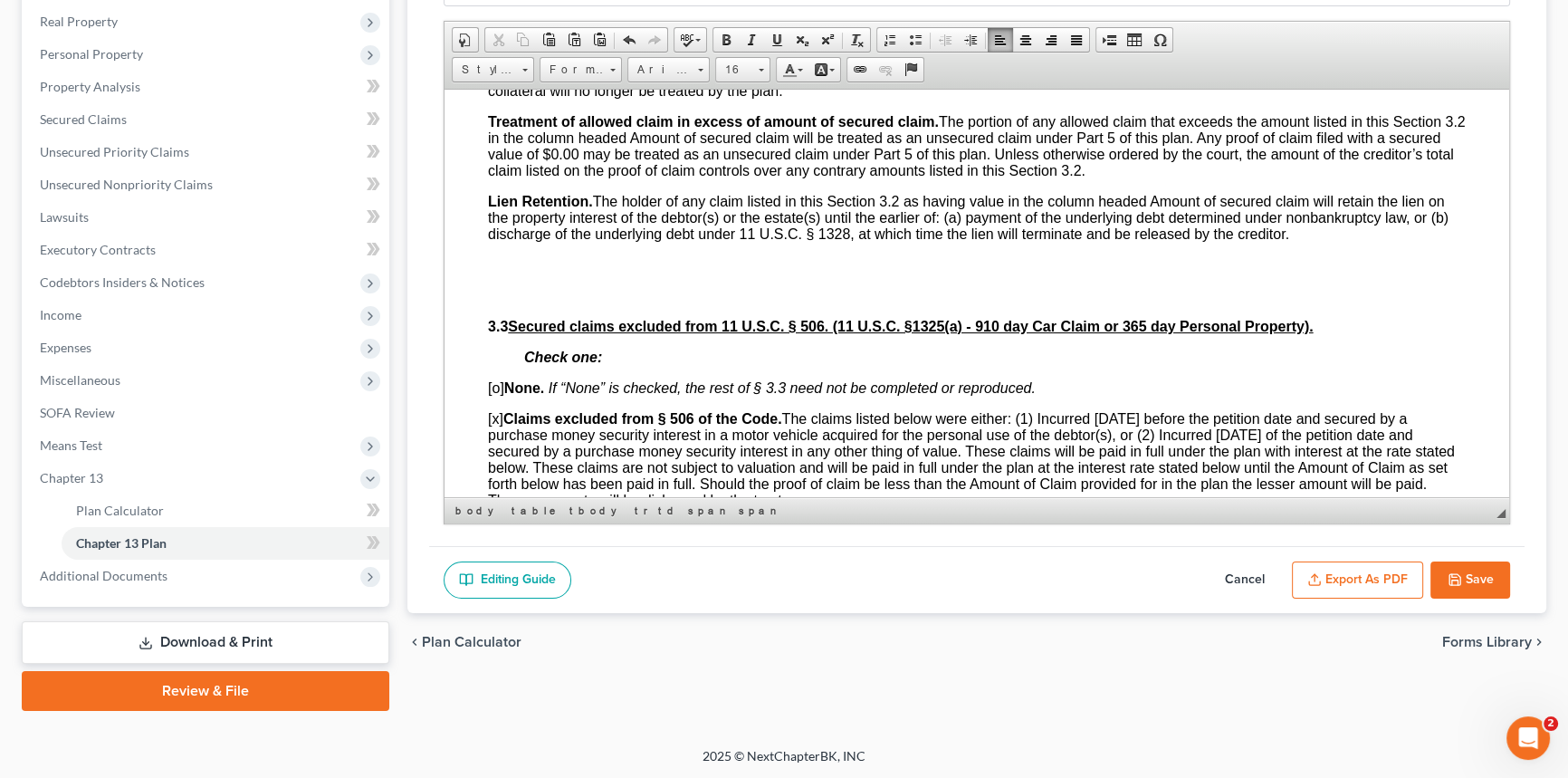
scroll to position [2222, 0]
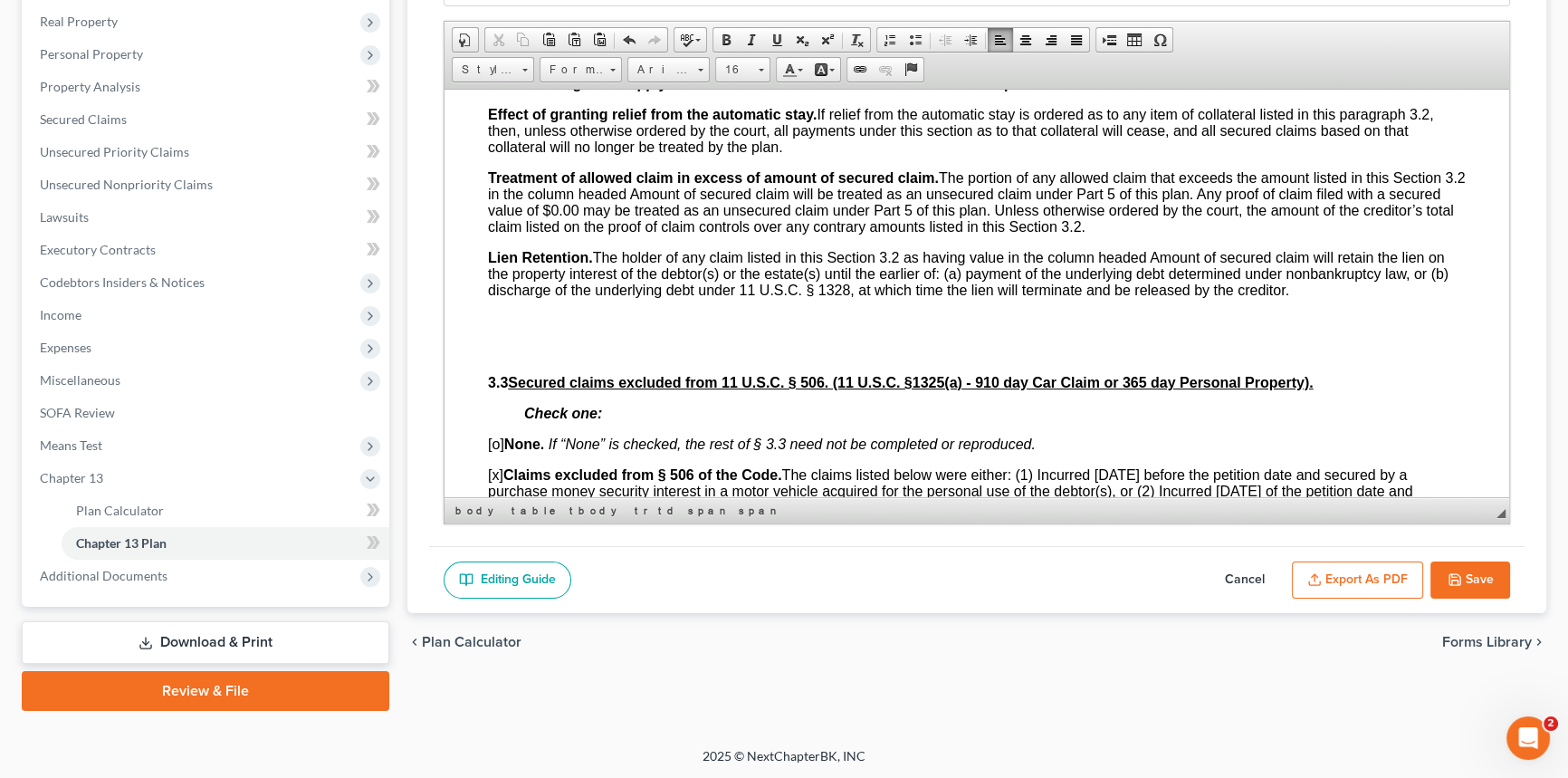
drag, startPoint x: 638, startPoint y: 120, endPoint x: 680, endPoint y: 117, distance: 42.1
click at [680, 58] on td "$1,200.00" at bounding box center [724, 48] width 222 height 20
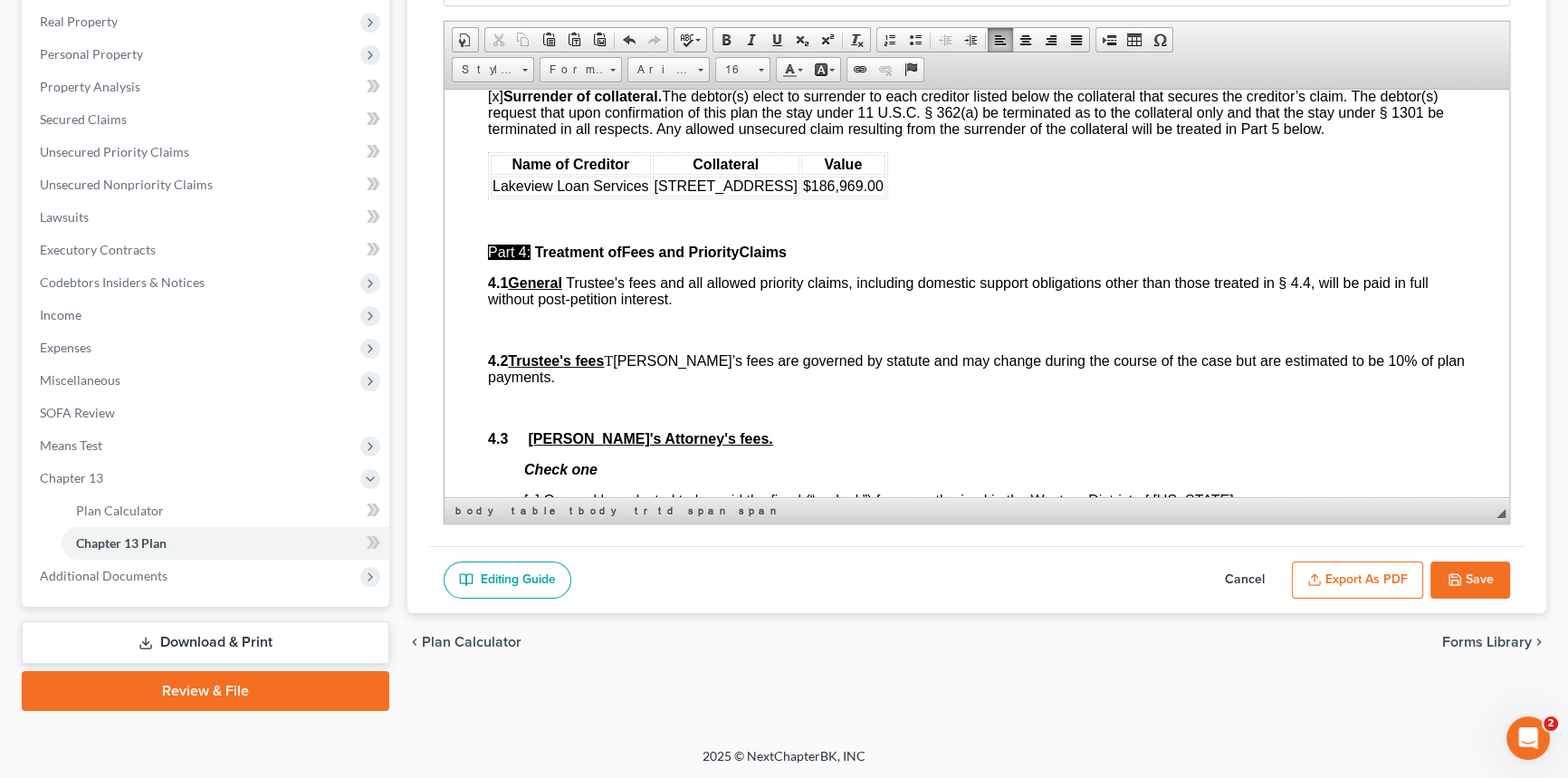
scroll to position [3209, 0]
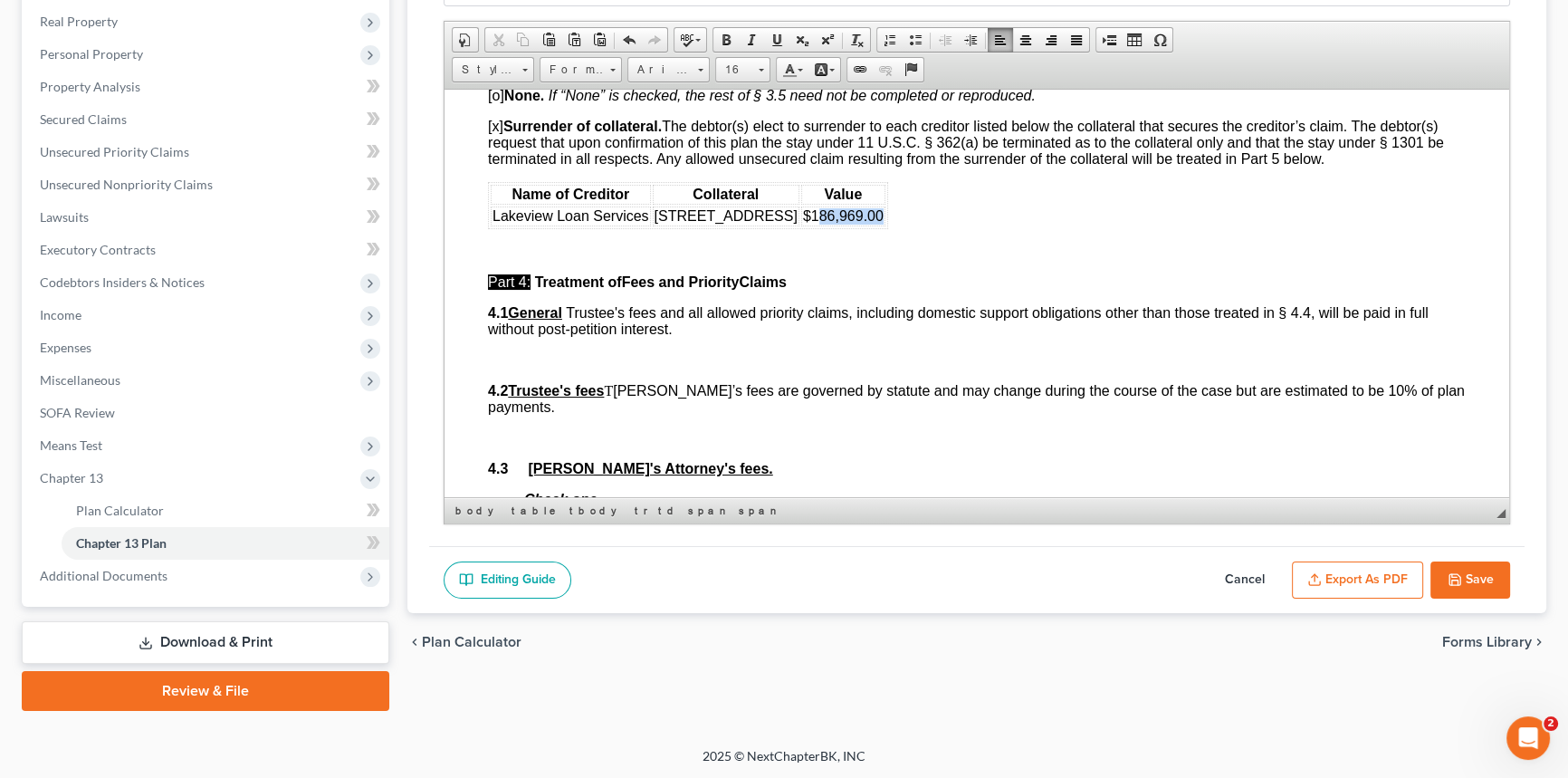
drag, startPoint x: 788, startPoint y: 329, endPoint x: 847, endPoint y: 320, distance: 59.7
click at [852, 223] on span "$186,969.00" at bounding box center [843, 215] width 80 height 15
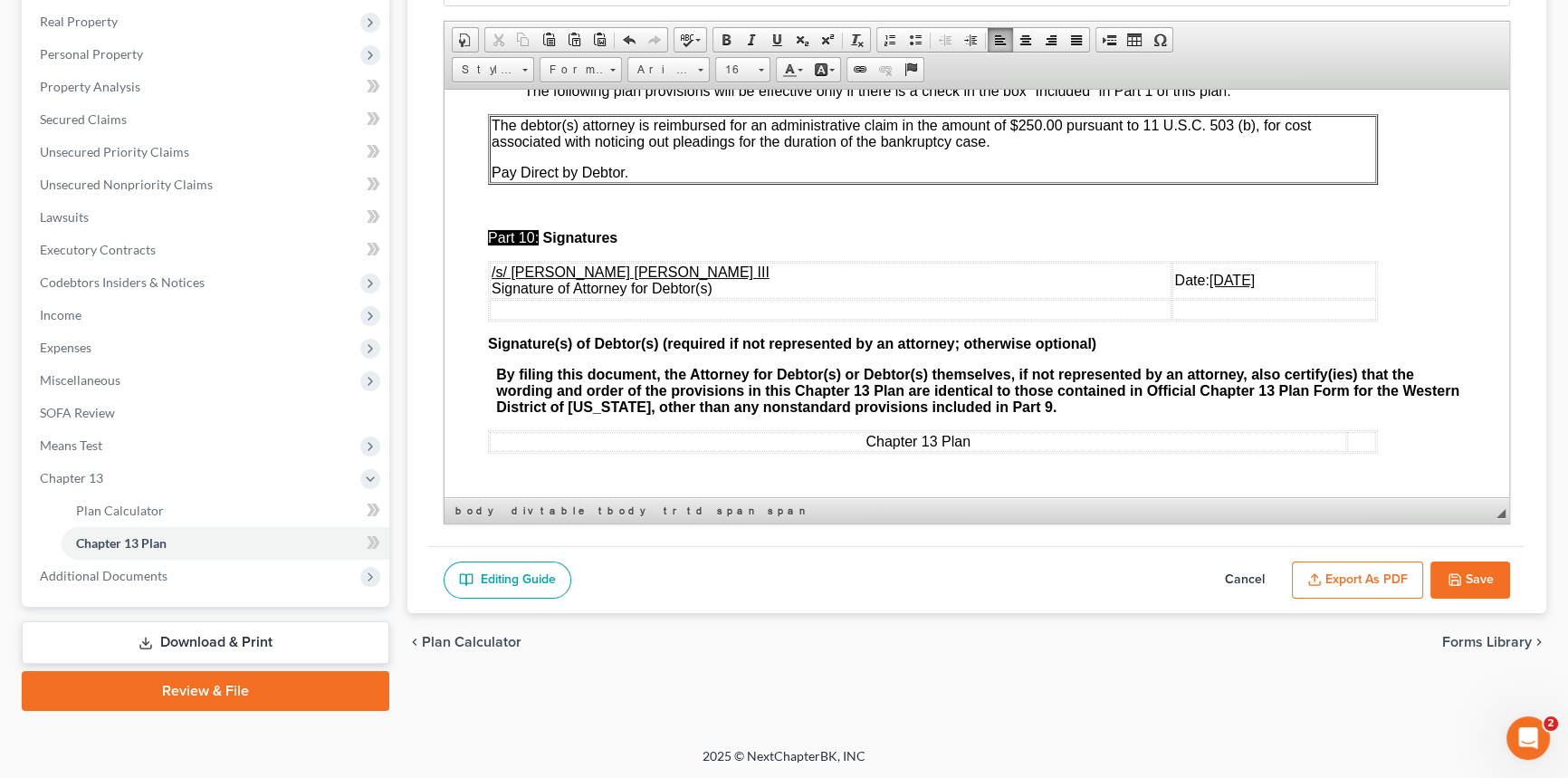
scroll to position [6216, 0]
drag, startPoint x: 1153, startPoint y: 271, endPoint x: 1141, endPoint y: 272, distance: 12.0
click at [1209, 272] on u "[DATE]" at bounding box center [1232, 278] width 46 height 15
click at [1353, 570] on button "Export as PDF" at bounding box center [1357, 580] width 131 height 38
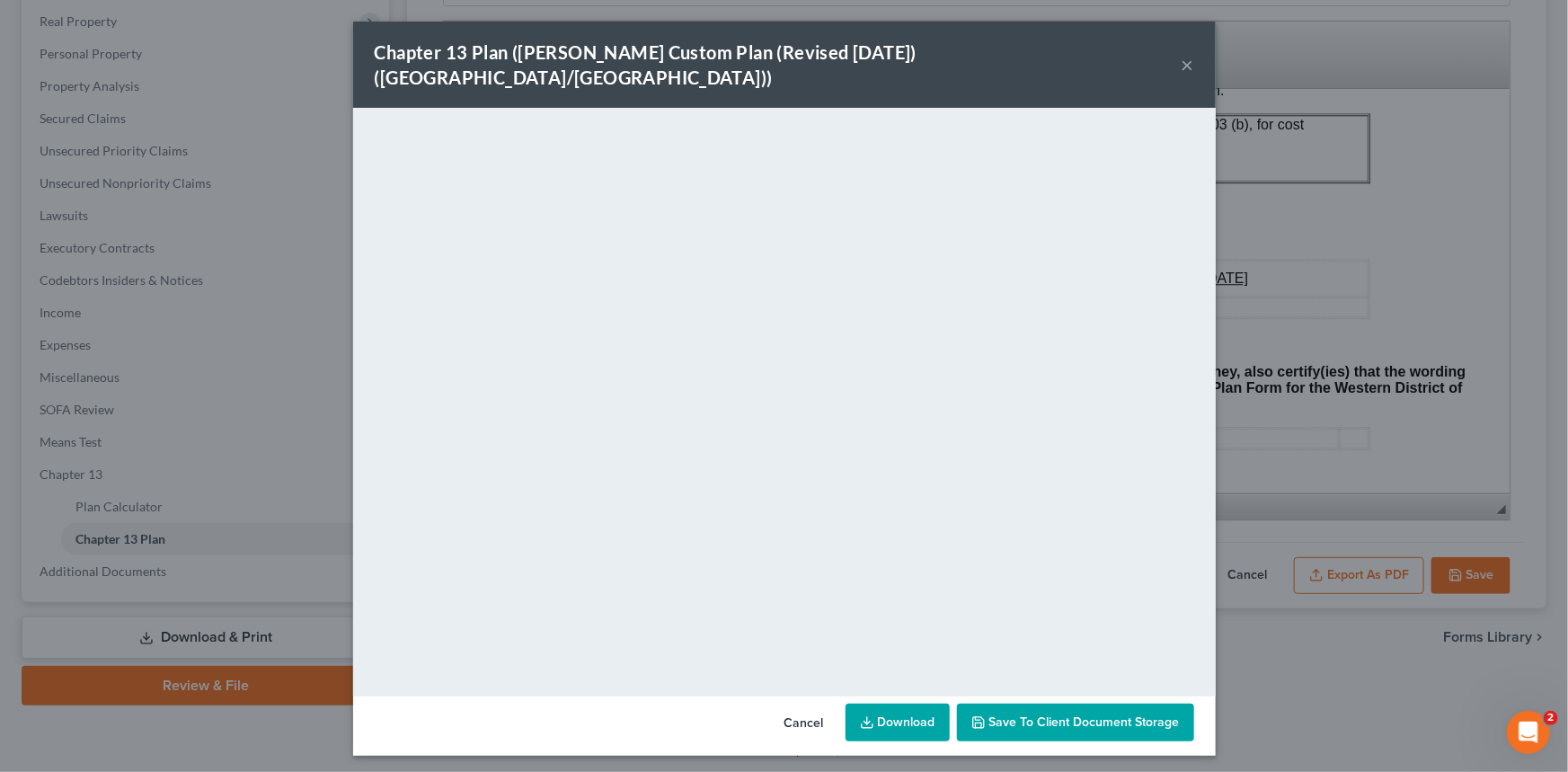
click at [1185, 58] on button "×" at bounding box center [1187, 65] width 13 height 22
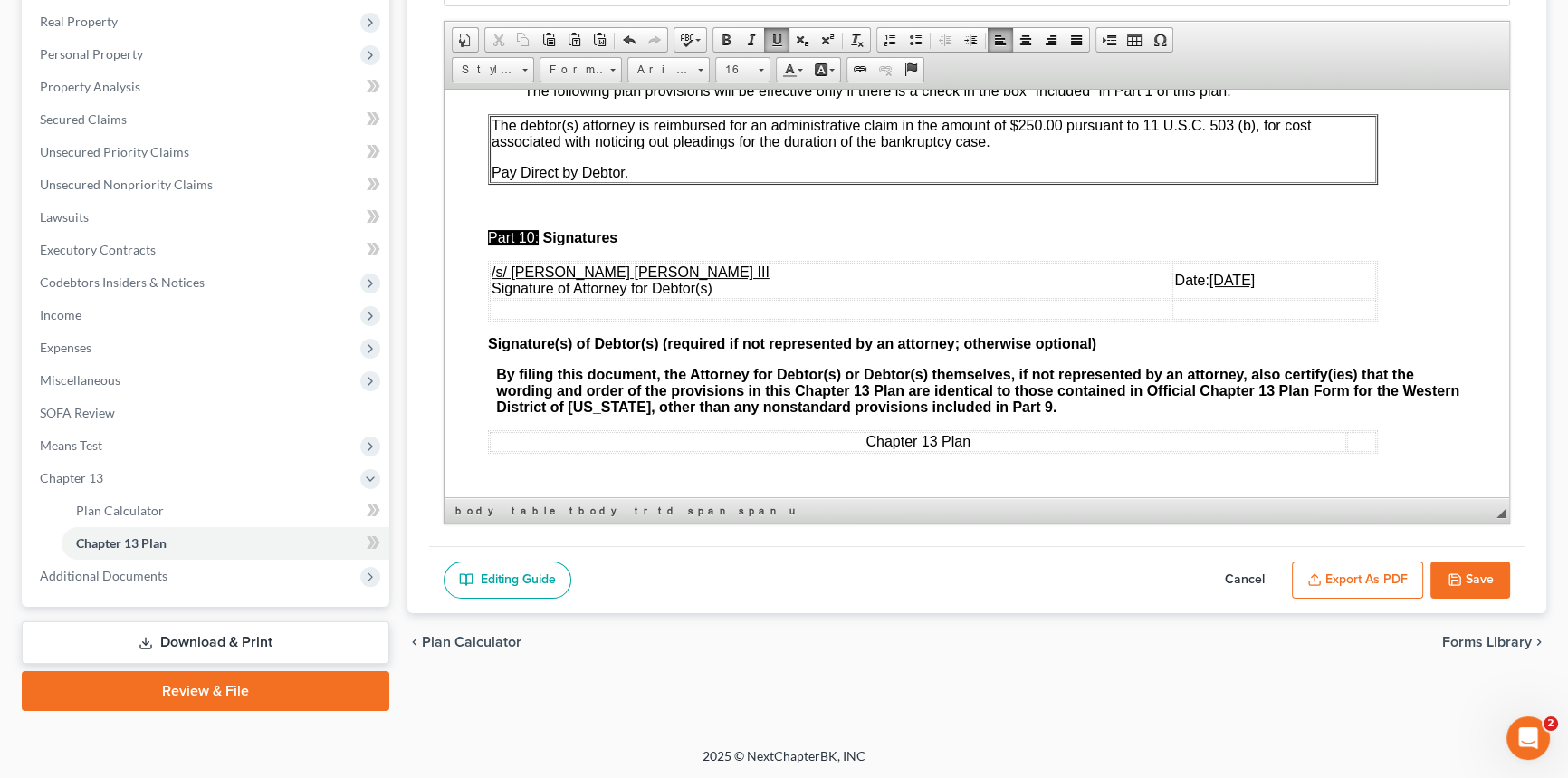
click at [1488, 576] on button "Save" at bounding box center [1471, 580] width 79 height 38
